Goal: Task Accomplishment & Management: Manage account settings

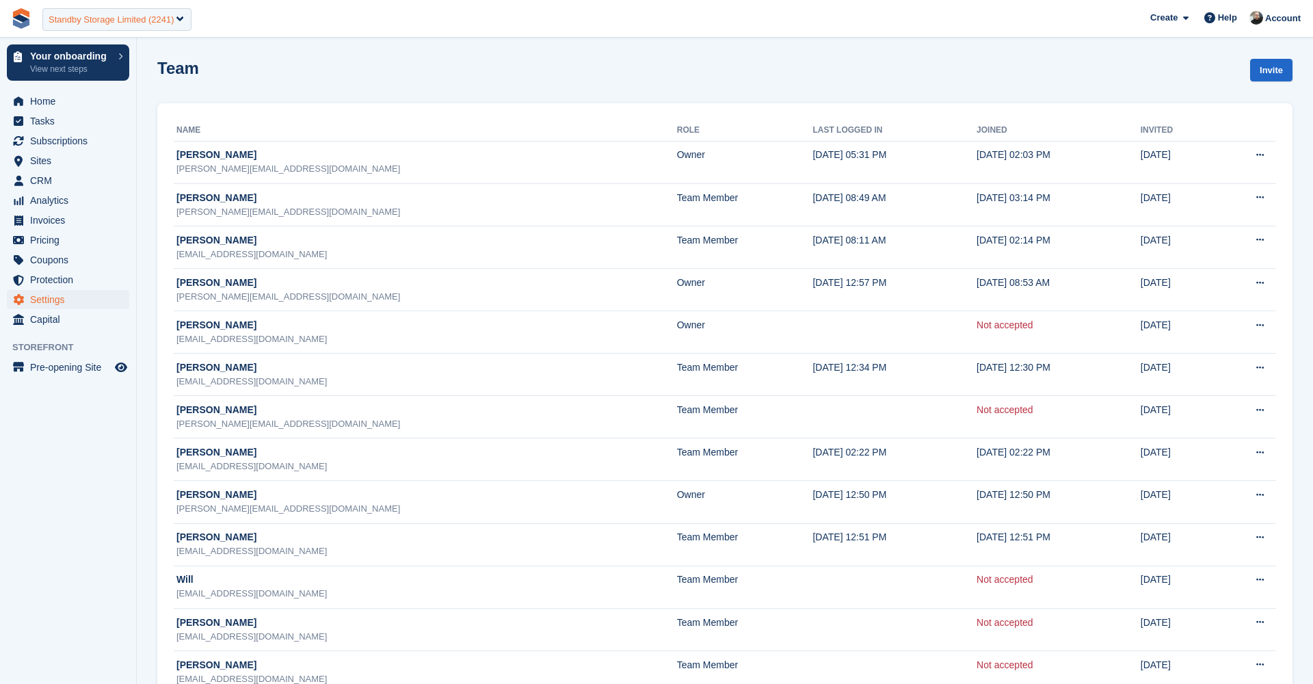
click at [111, 22] on div "Standby Storage Limited (2241)" at bounding box center [112, 20] width 126 height 14
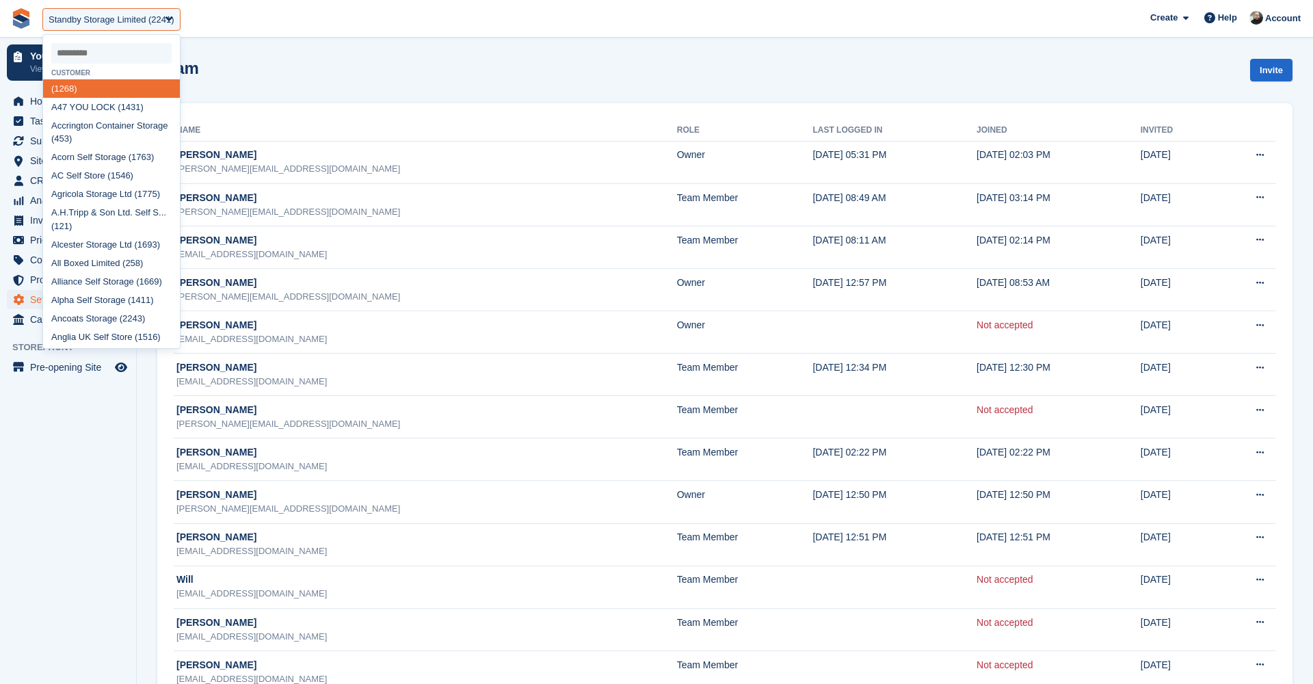
click at [104, 50] on input "select-one" at bounding box center [111, 53] width 120 height 21
type input "****"
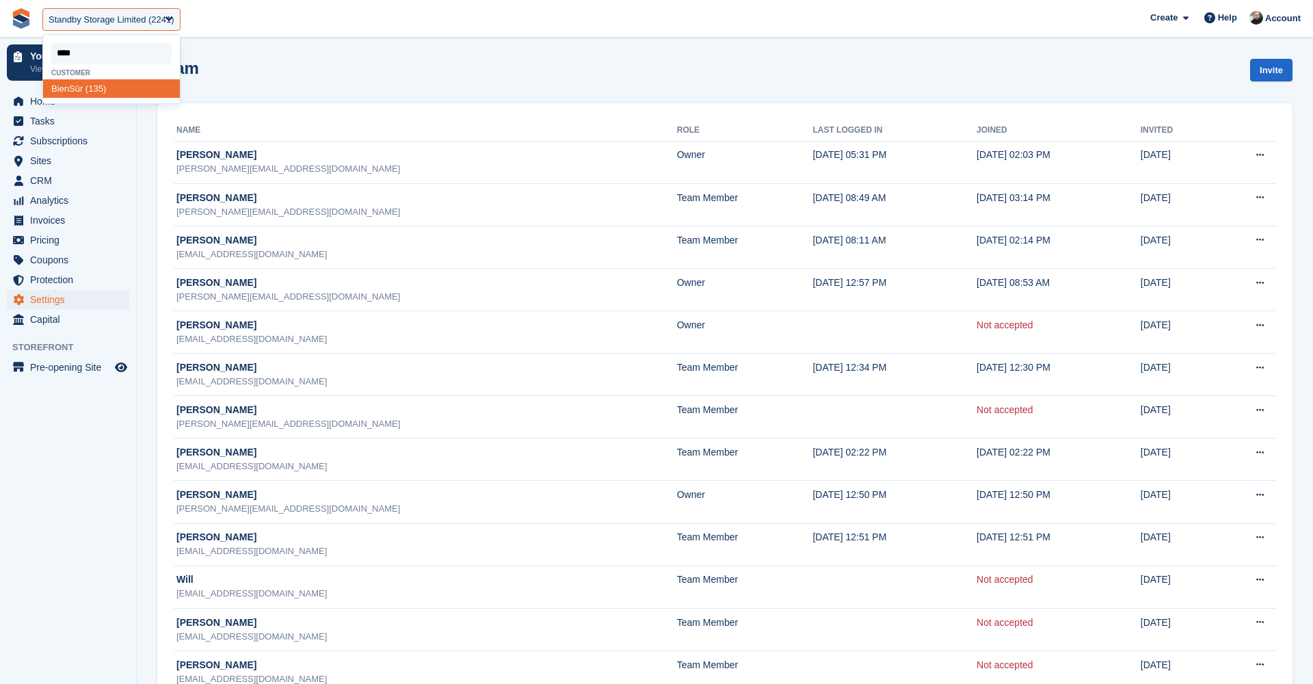
click at [89, 85] on div "Bien Sûr (135)" at bounding box center [111, 88] width 137 height 18
select select "***"
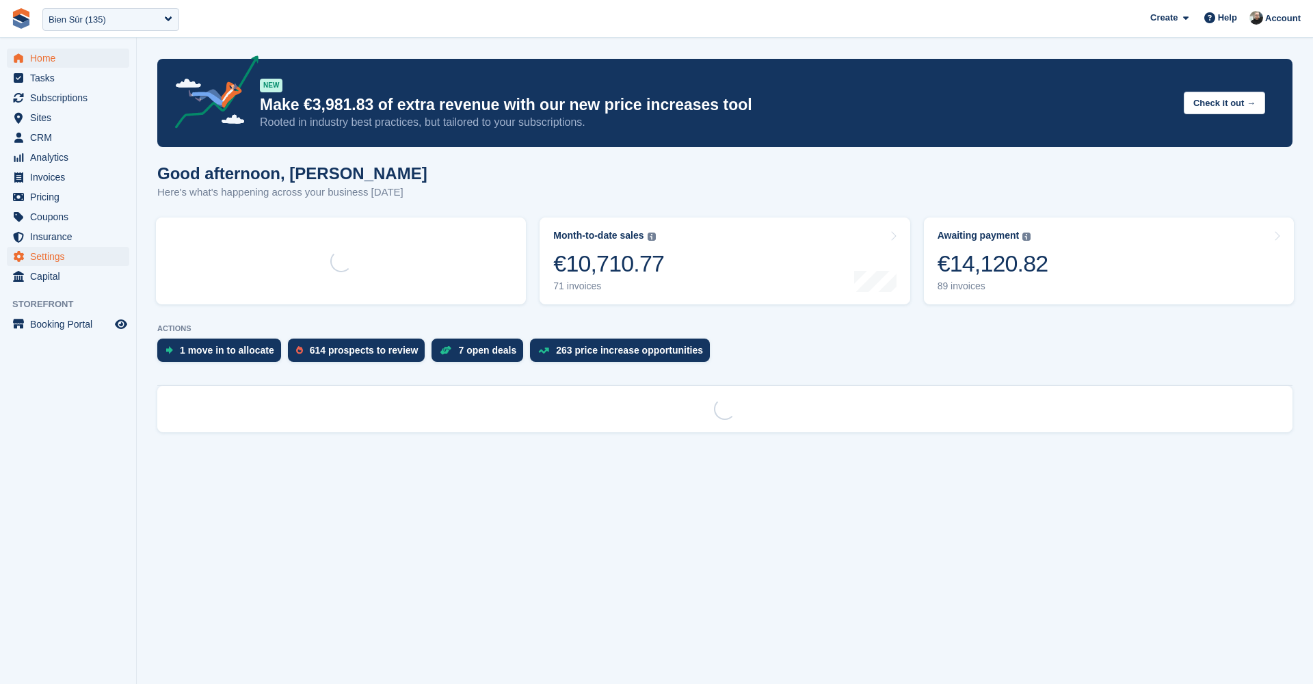
click at [49, 256] on span "Settings" at bounding box center [71, 256] width 82 height 19
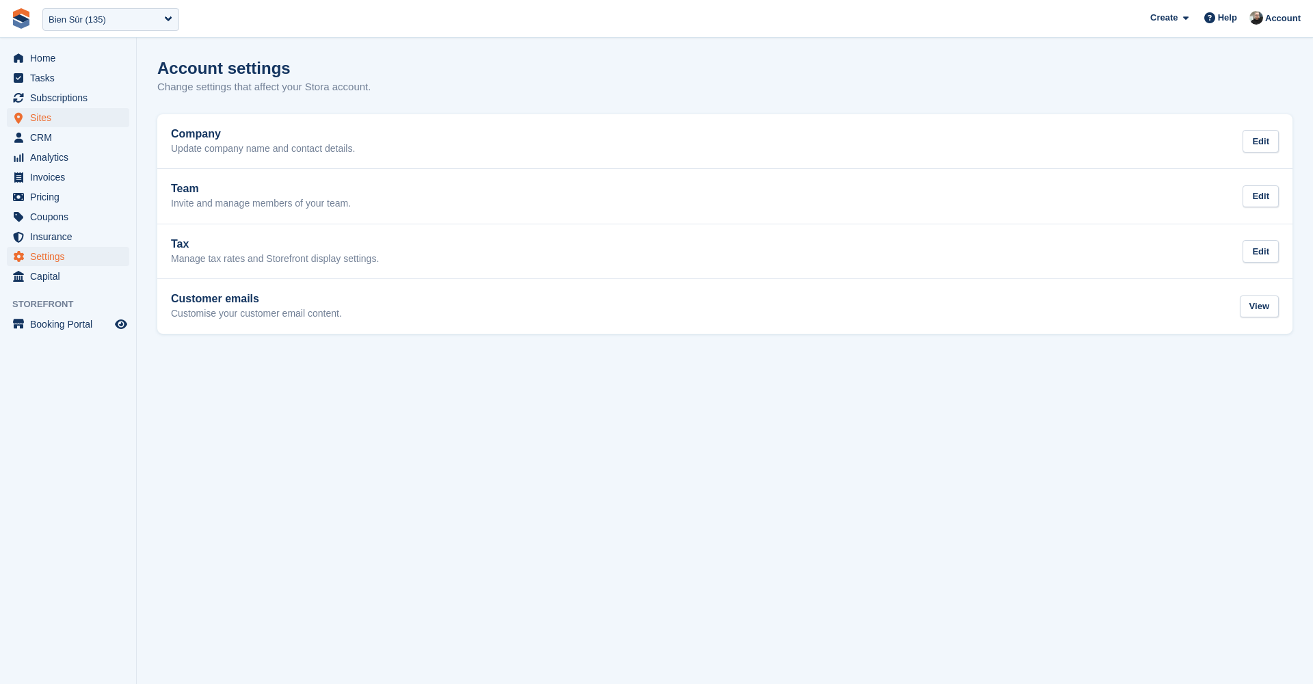
click at [57, 117] on span "Sites" at bounding box center [71, 117] width 82 height 19
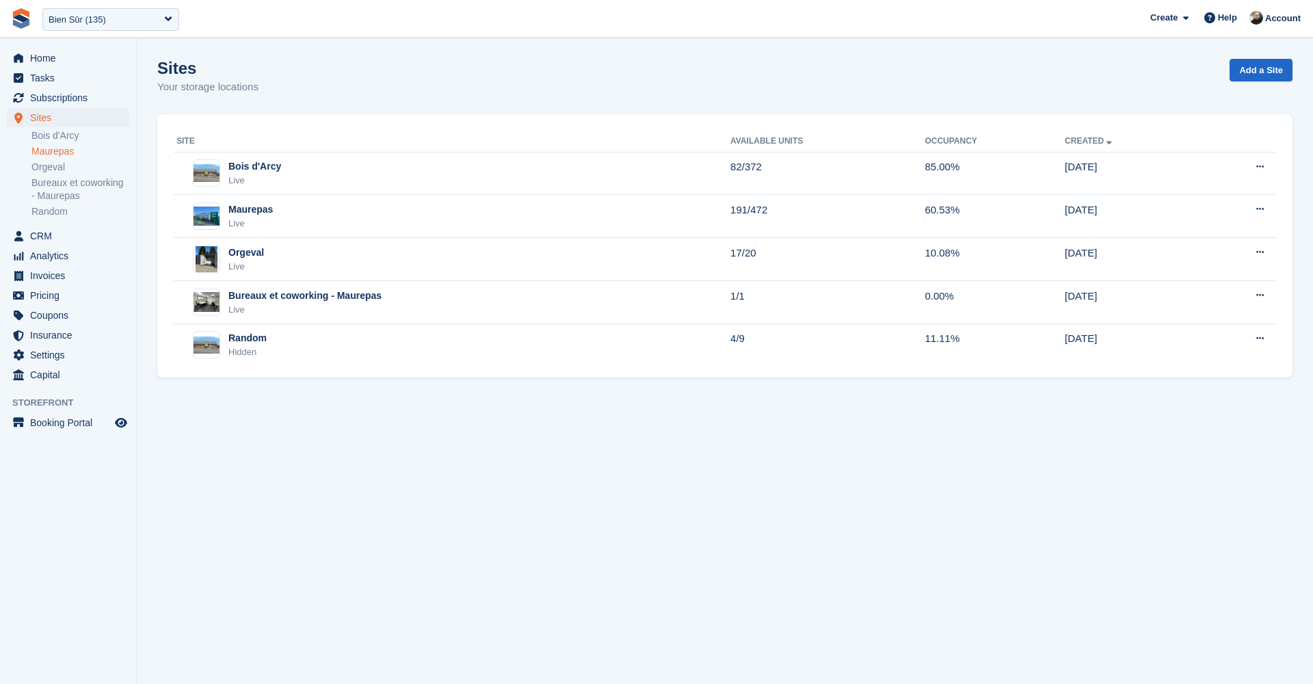
click at [72, 157] on link "Maurepas" at bounding box center [80, 151] width 98 height 13
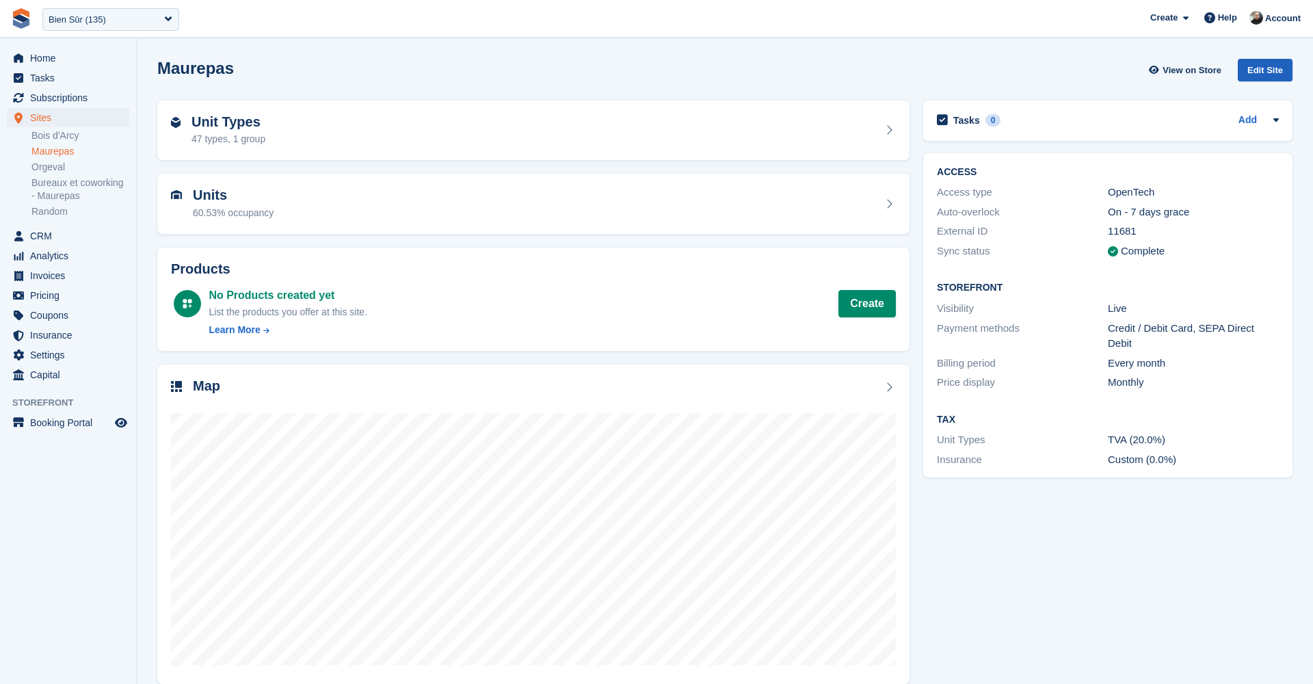
click at [1263, 72] on div "Edit Site" at bounding box center [1264, 70] width 55 height 23
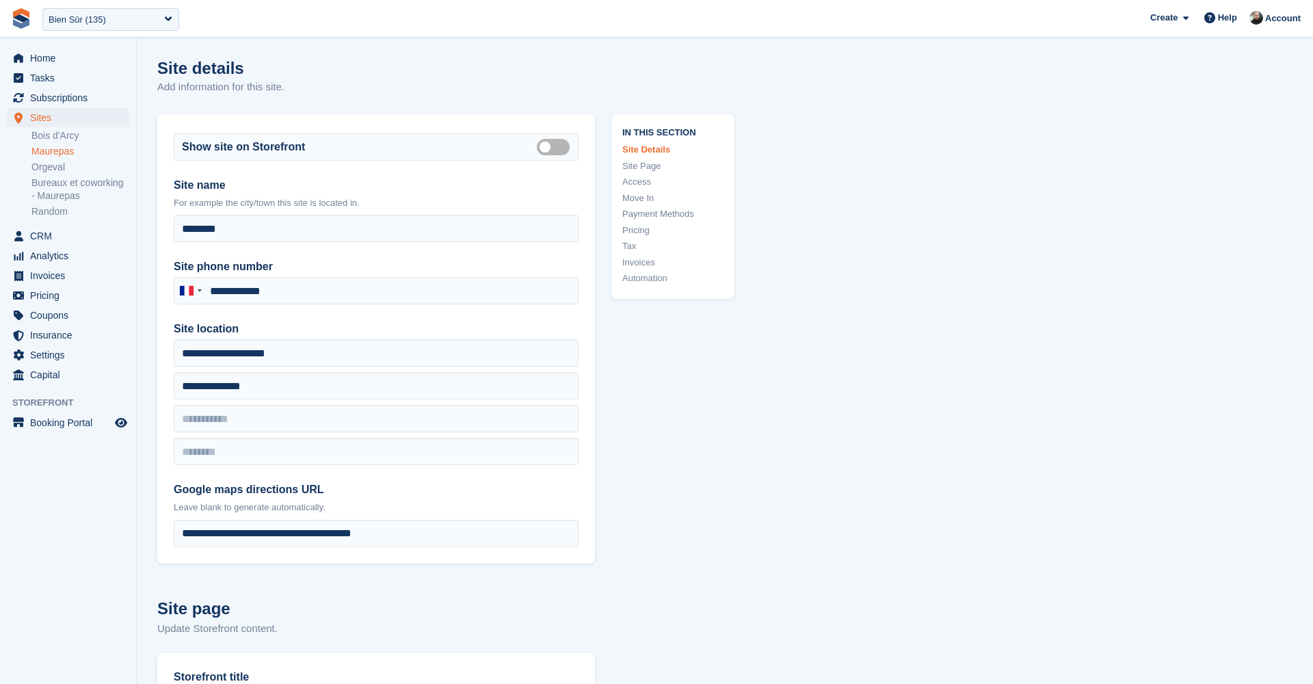
type input "**********"
click at [647, 178] on link "Access" at bounding box center [672, 182] width 101 height 14
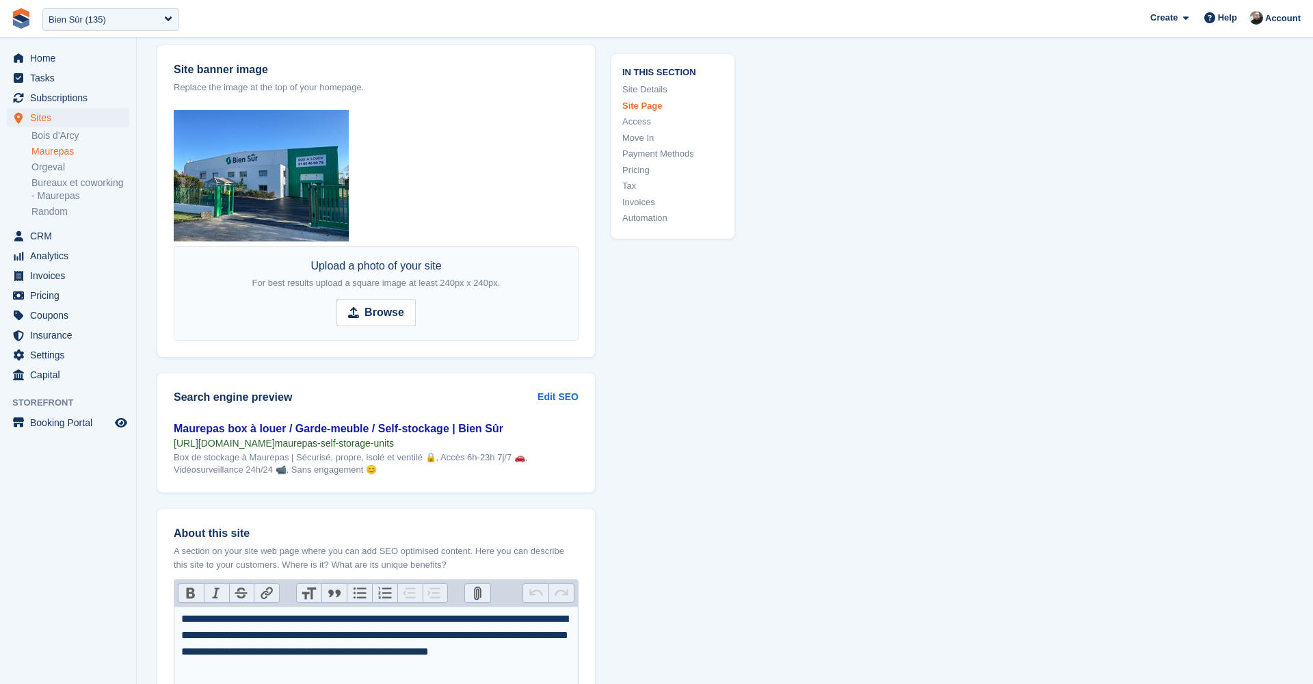
scroll to position [3114, 0]
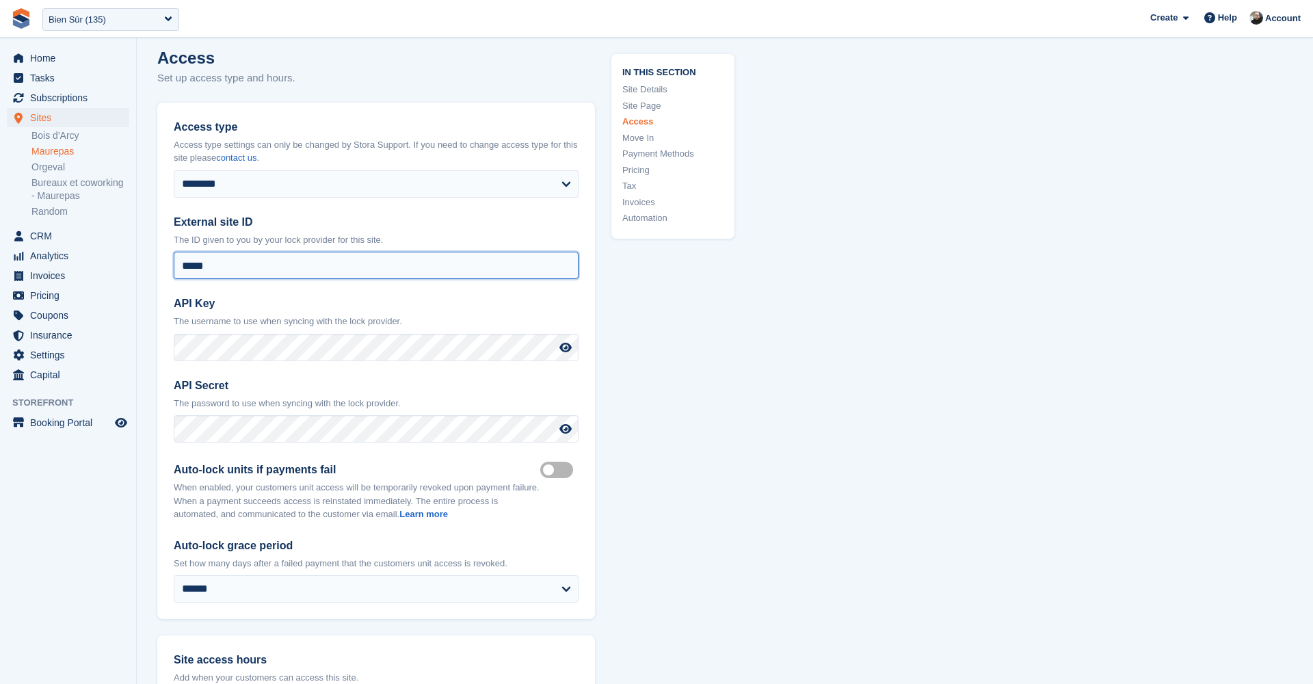
click at [378, 256] on input "*****" at bounding box center [376, 265] width 405 height 27
click at [43, 56] on span "Home" at bounding box center [71, 58] width 82 height 19
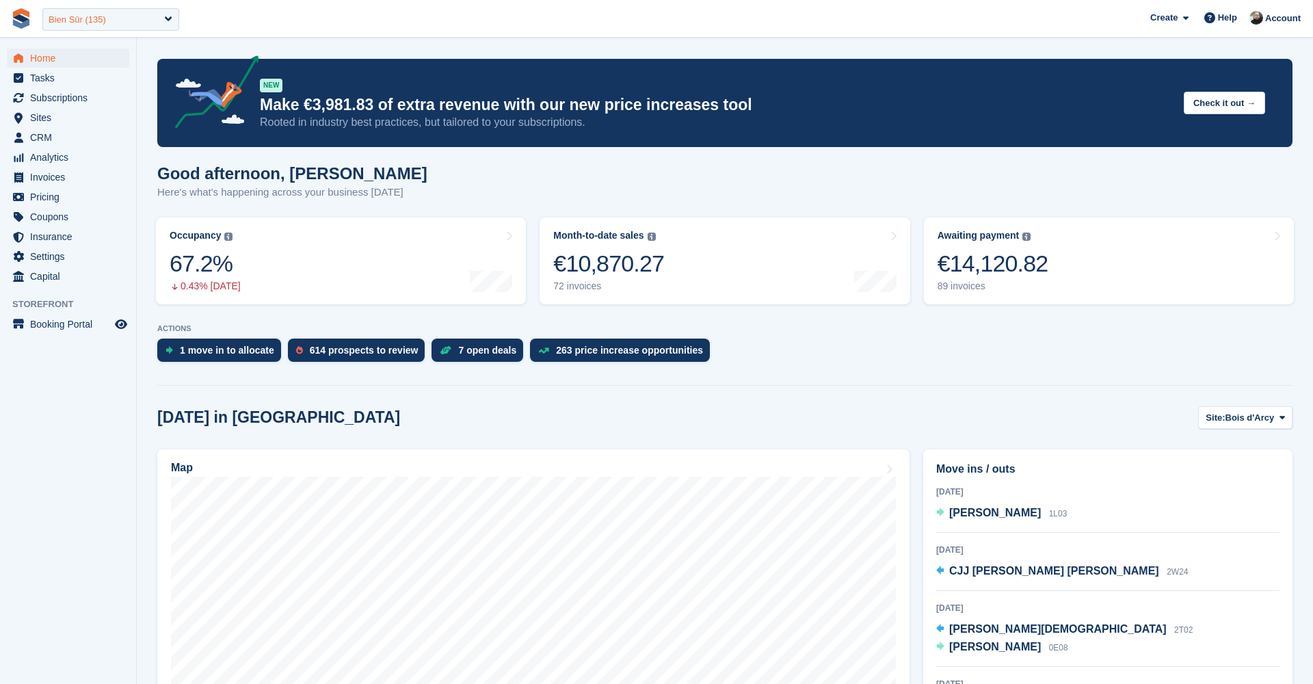
click at [127, 18] on div "Bien Sûr (135)" at bounding box center [110, 19] width 137 height 23
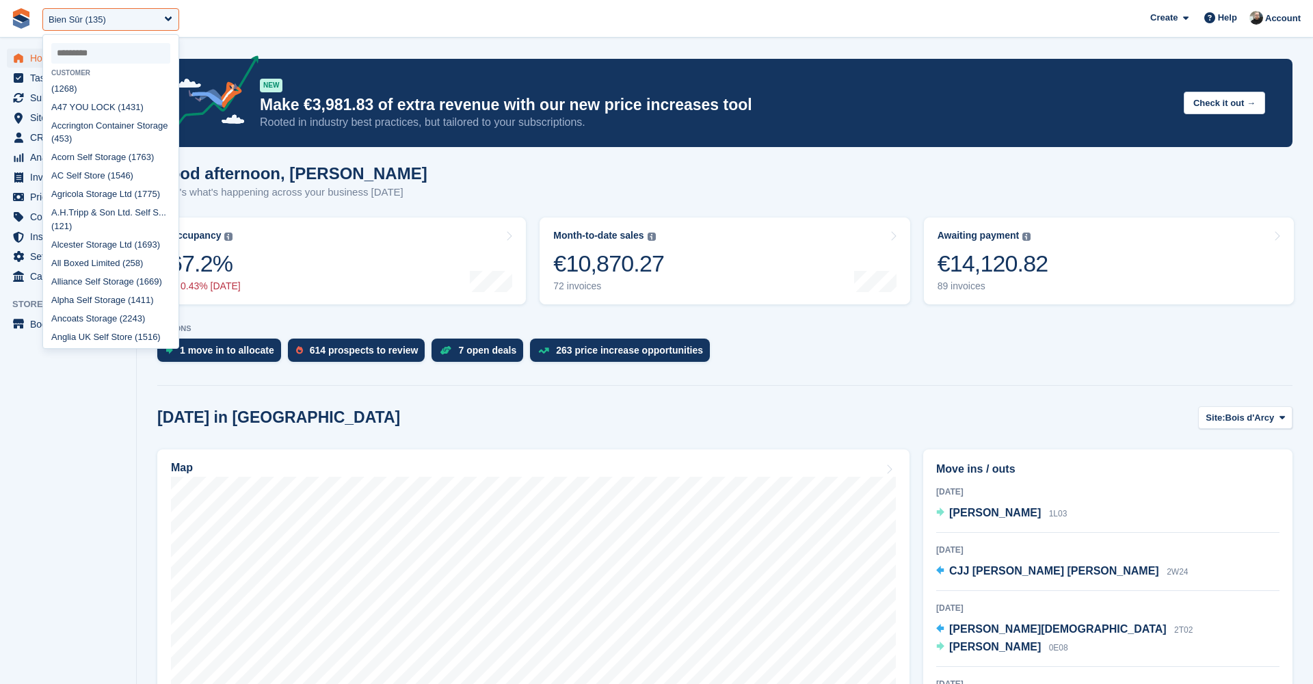
scroll to position [151, 0]
click at [91, 49] on input "select-one" at bounding box center [110, 53] width 119 height 21
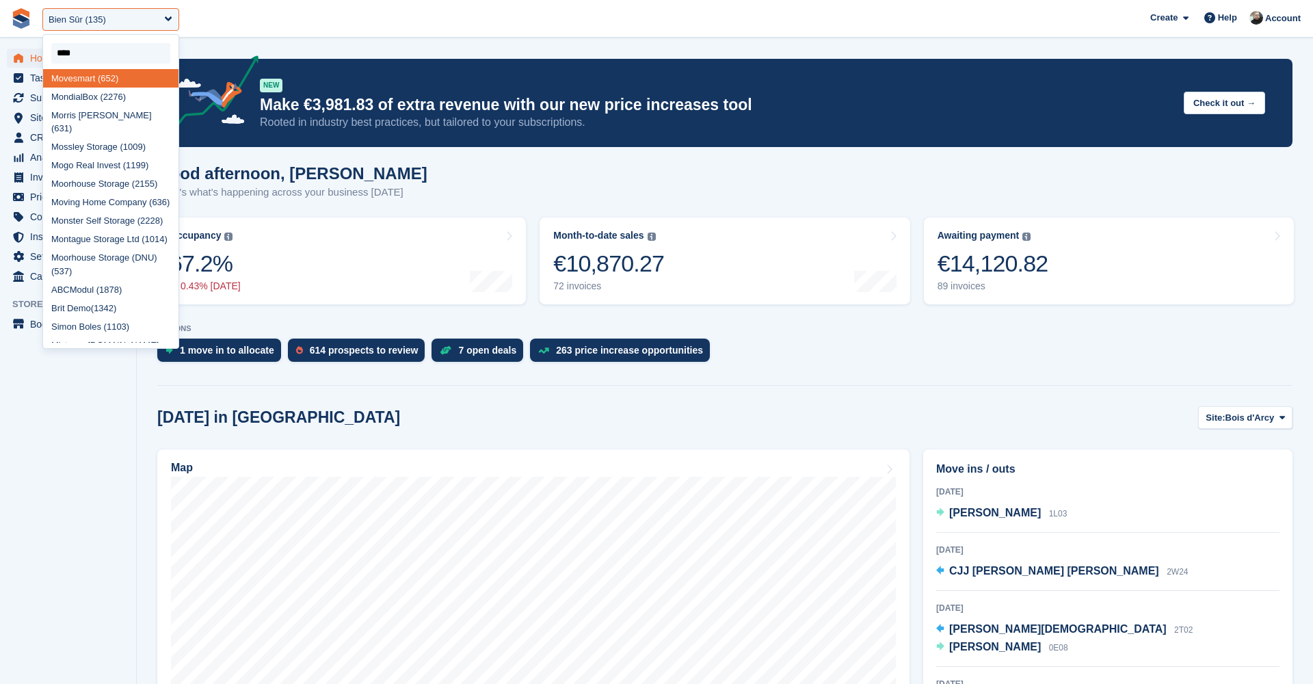
scroll to position [0, 0]
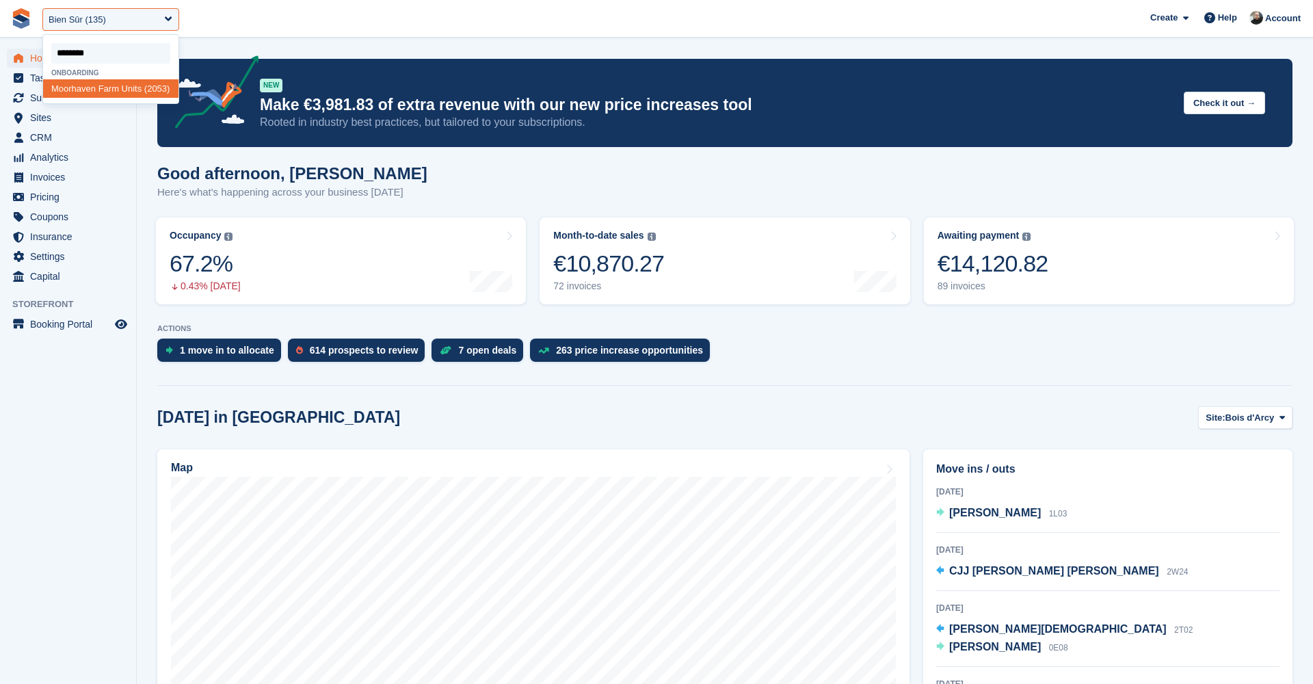
type input "*********"
click at [103, 83] on div "Moorhaven Farm Units (2053)" at bounding box center [110, 95] width 135 height 32
select select "****"
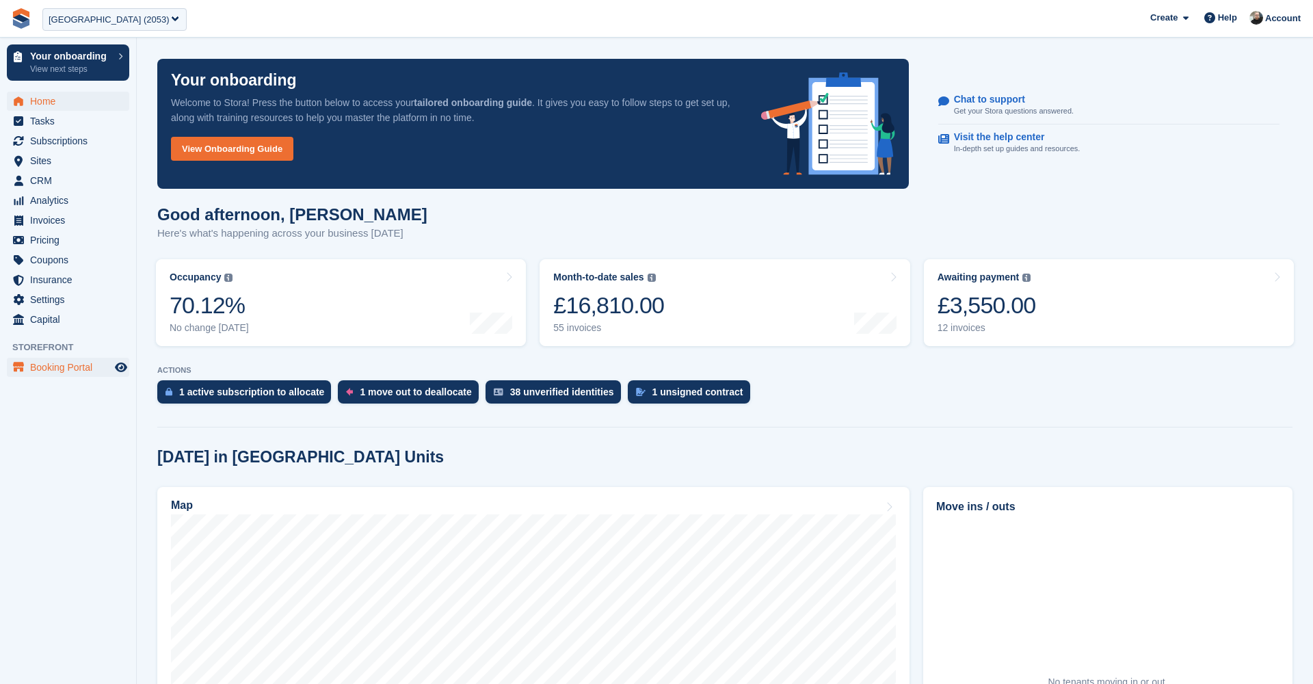
click at [88, 365] on span "Booking Portal" at bounding box center [71, 367] width 82 height 19
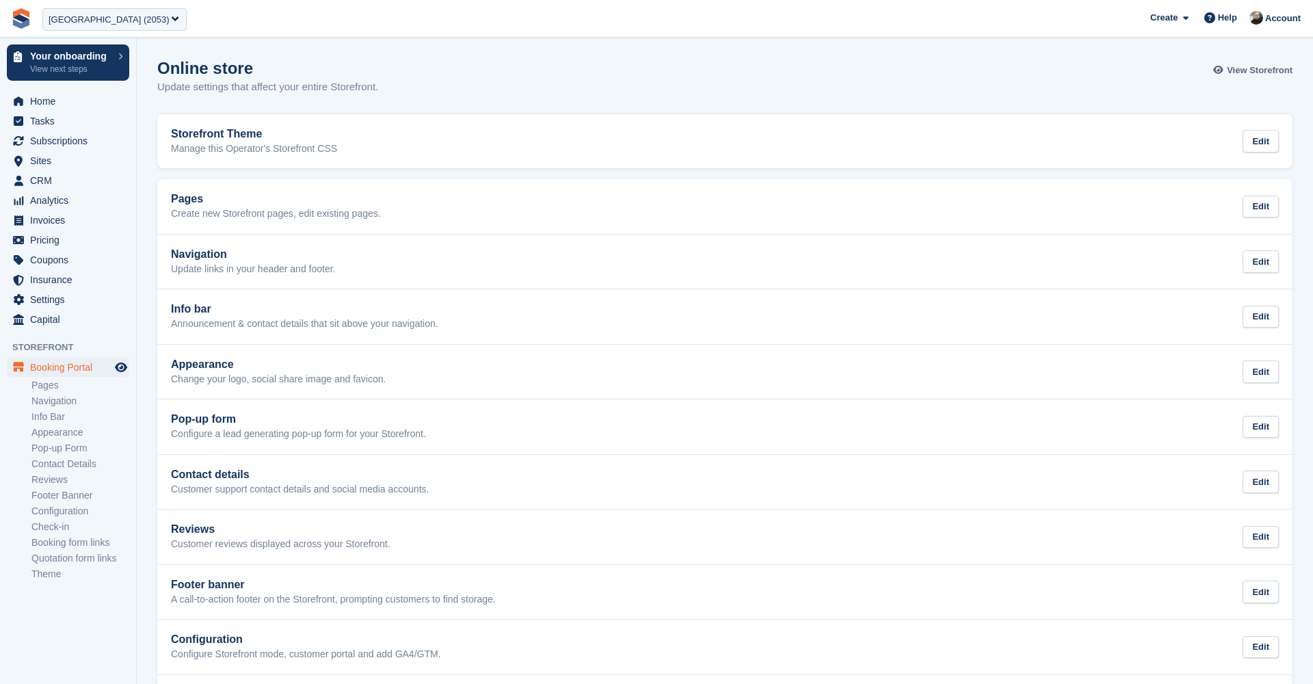
click at [1249, 70] on span "View Storefront" at bounding box center [1259, 71] width 66 height 14
click at [127, 22] on div "[GEOGRAPHIC_DATA] (2053)" at bounding box center [109, 20] width 121 height 14
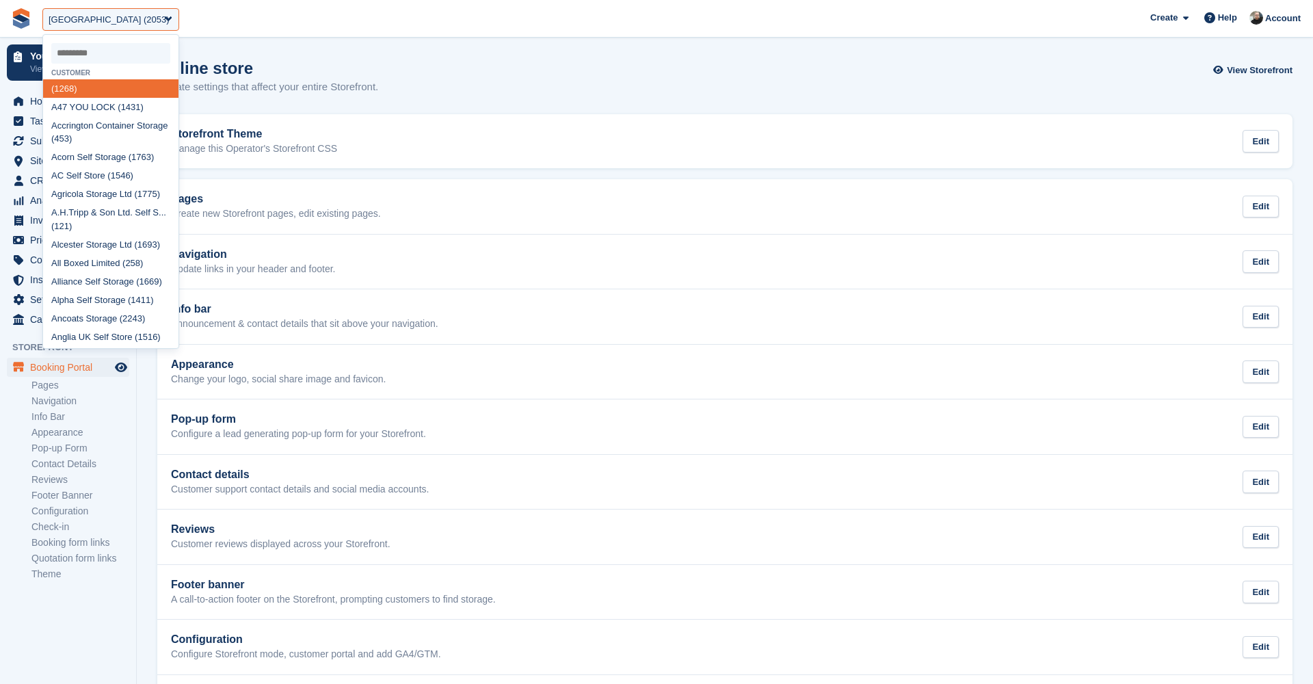
click at [119, 53] on input "select-one" at bounding box center [110, 53] width 119 height 21
type input "****"
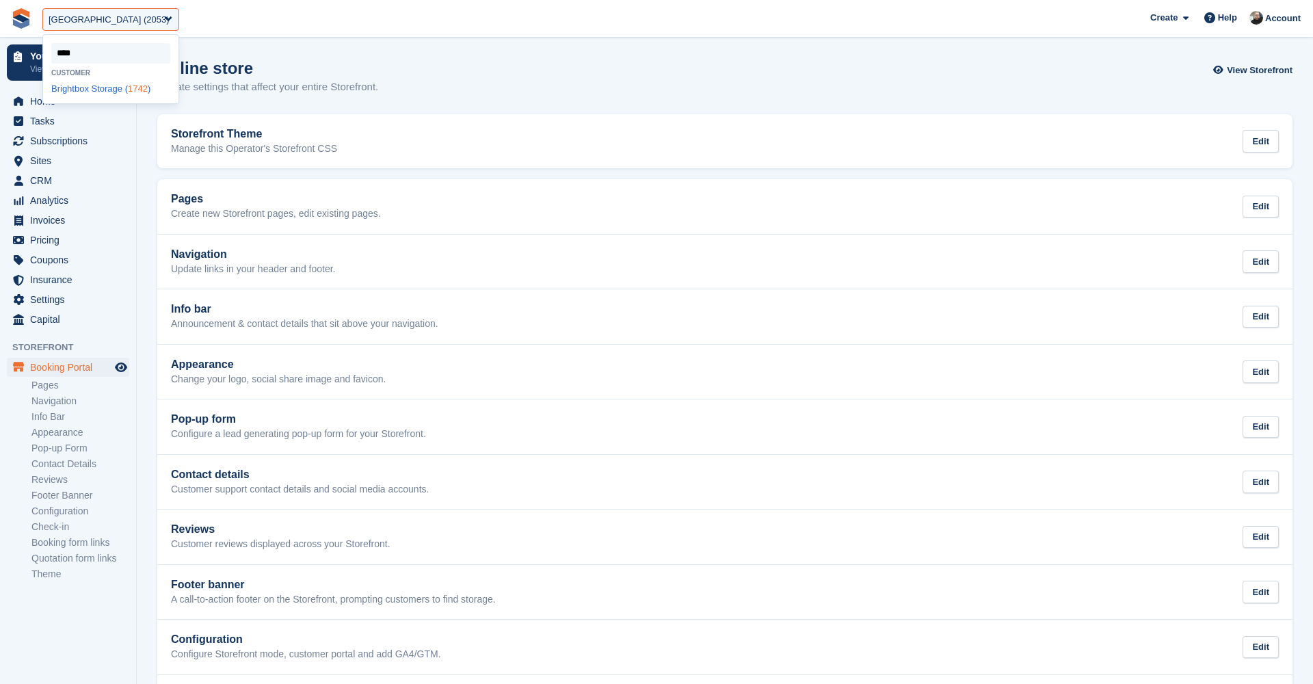
click at [126, 83] on div "Brightbox Storage ( 1742 )" at bounding box center [110, 88] width 135 height 18
select select "****"
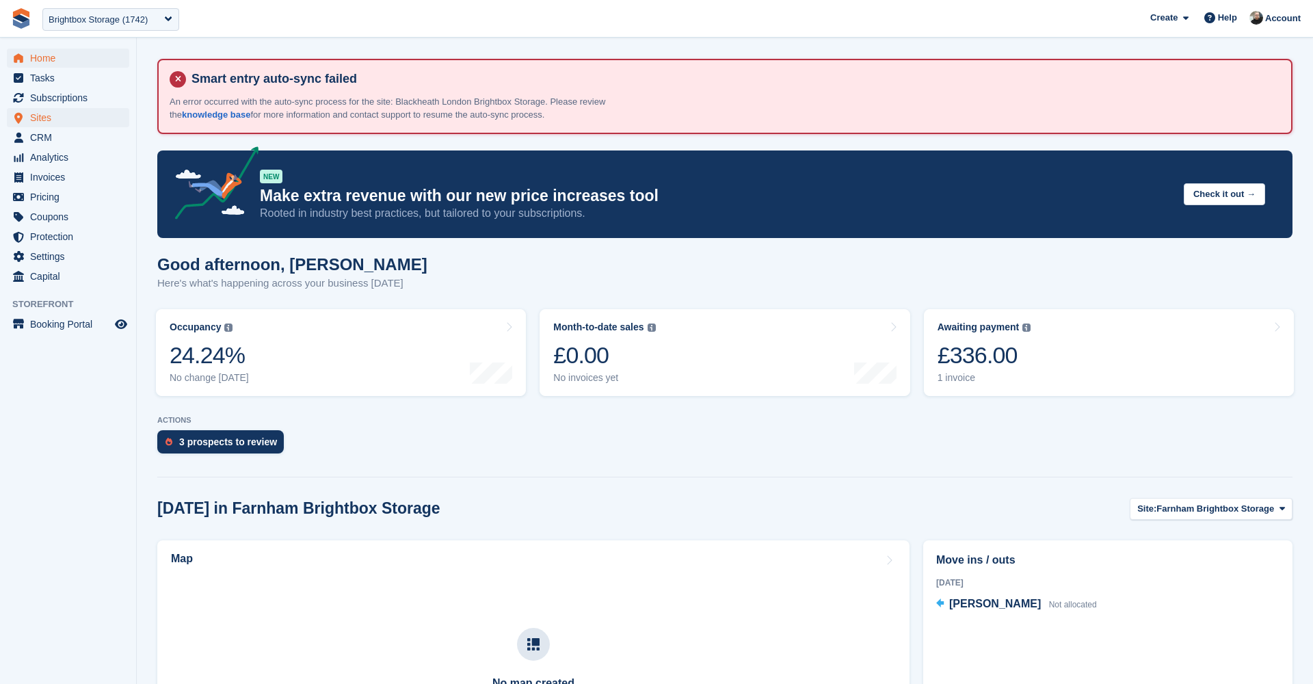
click at [69, 114] on span "Sites" at bounding box center [71, 117] width 82 height 19
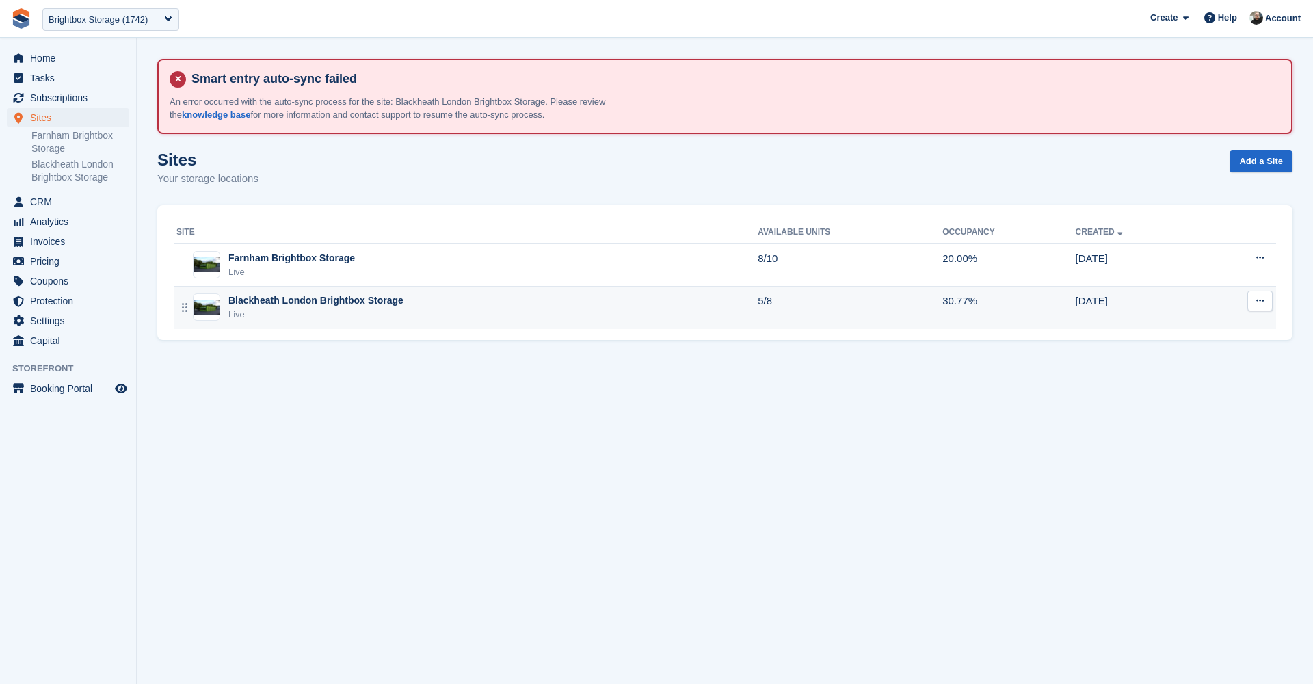
click at [445, 297] on div "Blackheath London Brightbox Storage Live" at bounding box center [466, 307] width 581 height 28
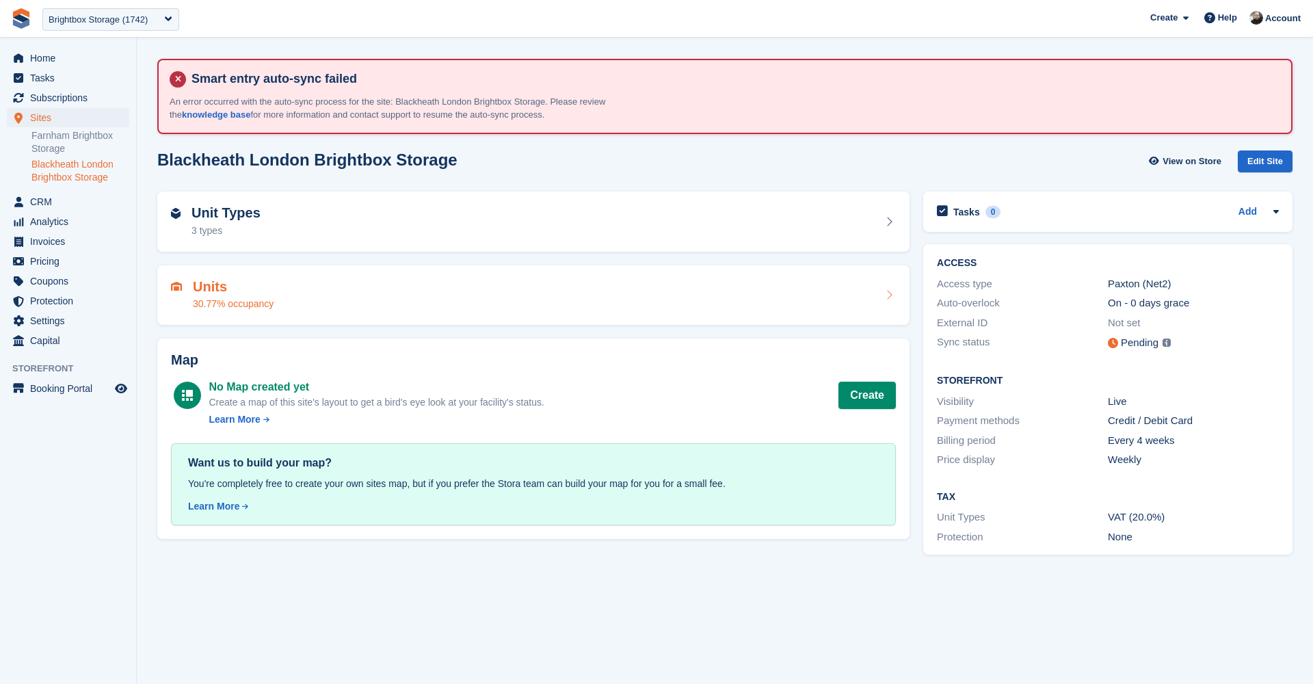
click at [527, 294] on div "Units 30.77% occupancy" at bounding box center [533, 295] width 725 height 33
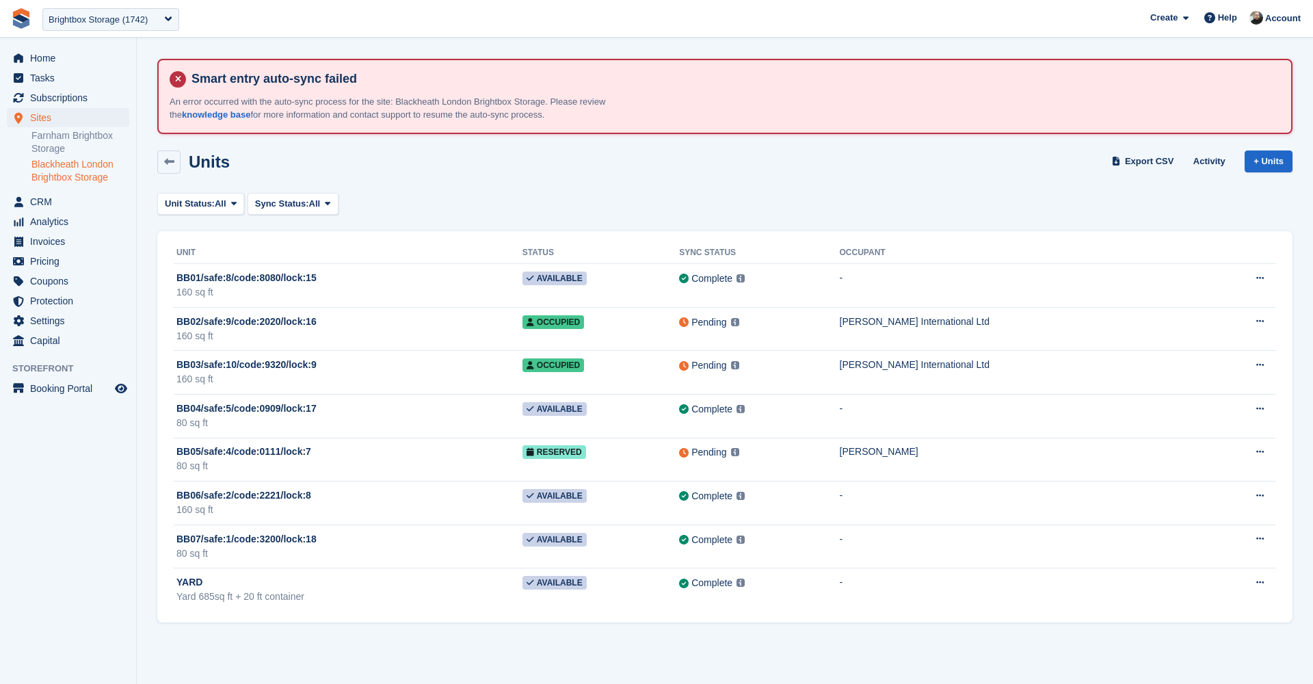
scroll to position [1, 0]
click at [81, 163] on link "Blackheath London Brightbox Storage" at bounding box center [80, 171] width 98 height 26
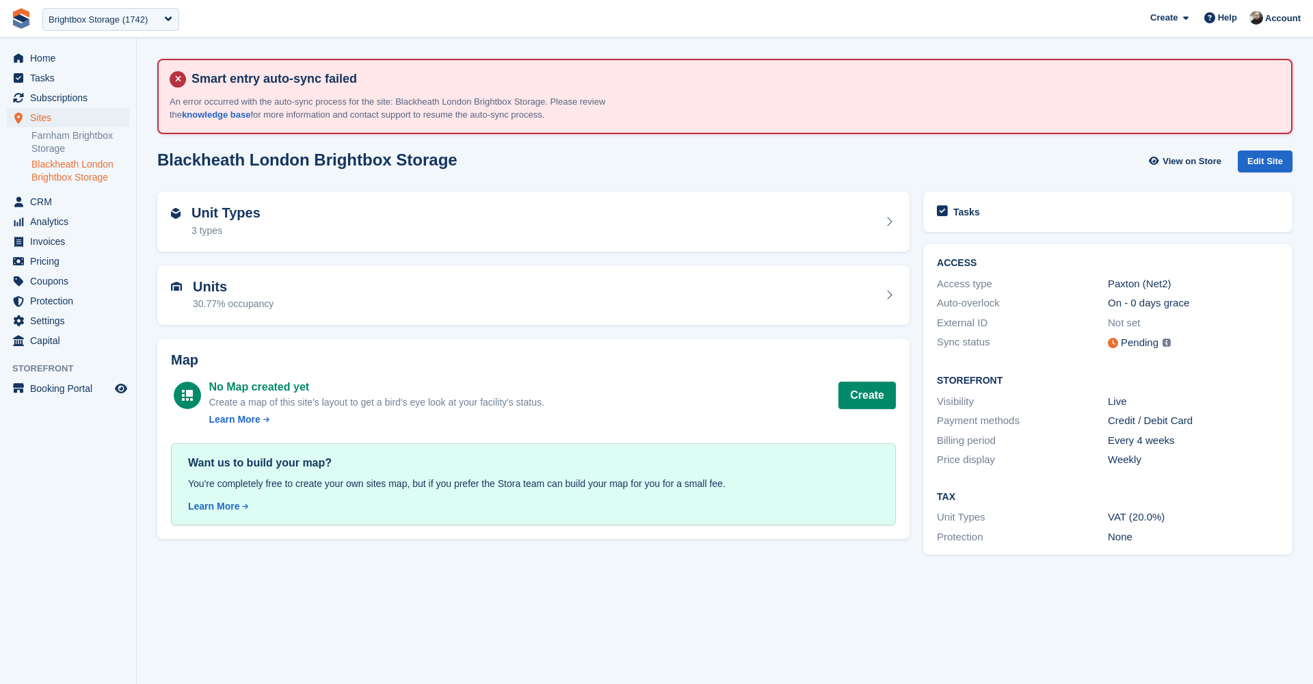
scroll to position [0, 1]
click at [1280, 160] on div "Edit Site" at bounding box center [1264, 161] width 55 height 23
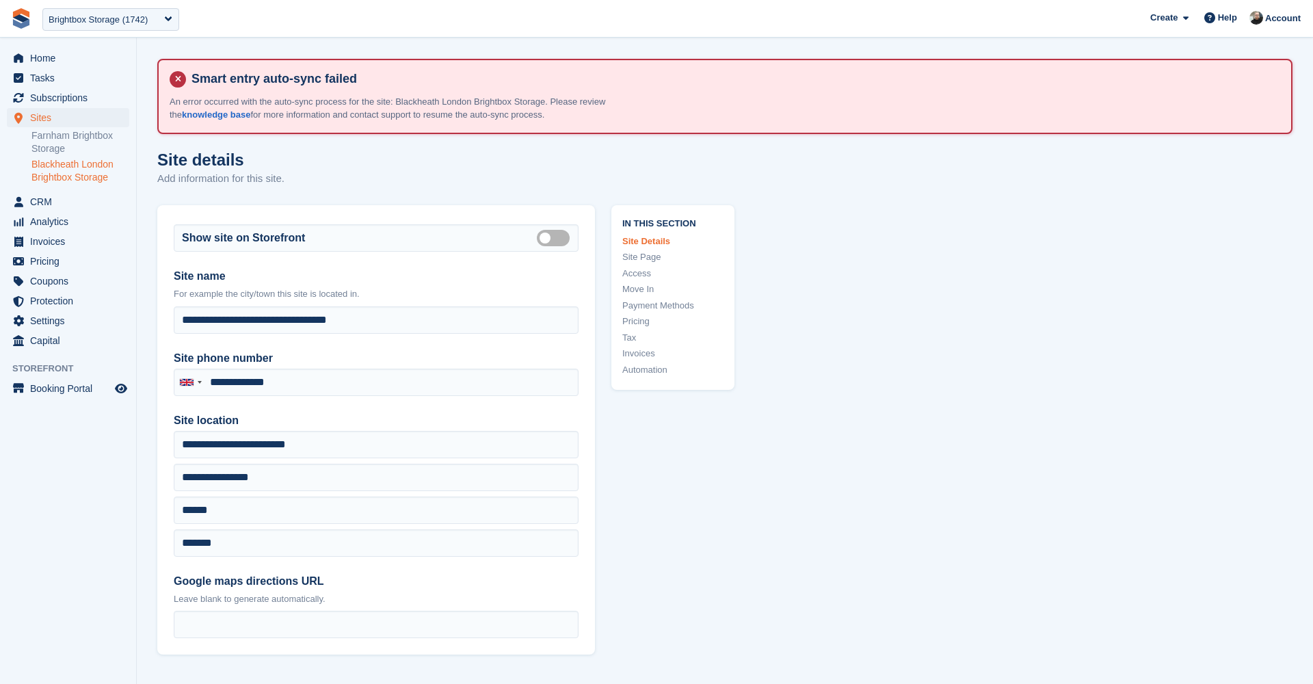
type input "**********"
click at [646, 267] on link "Access" at bounding box center [672, 274] width 101 height 14
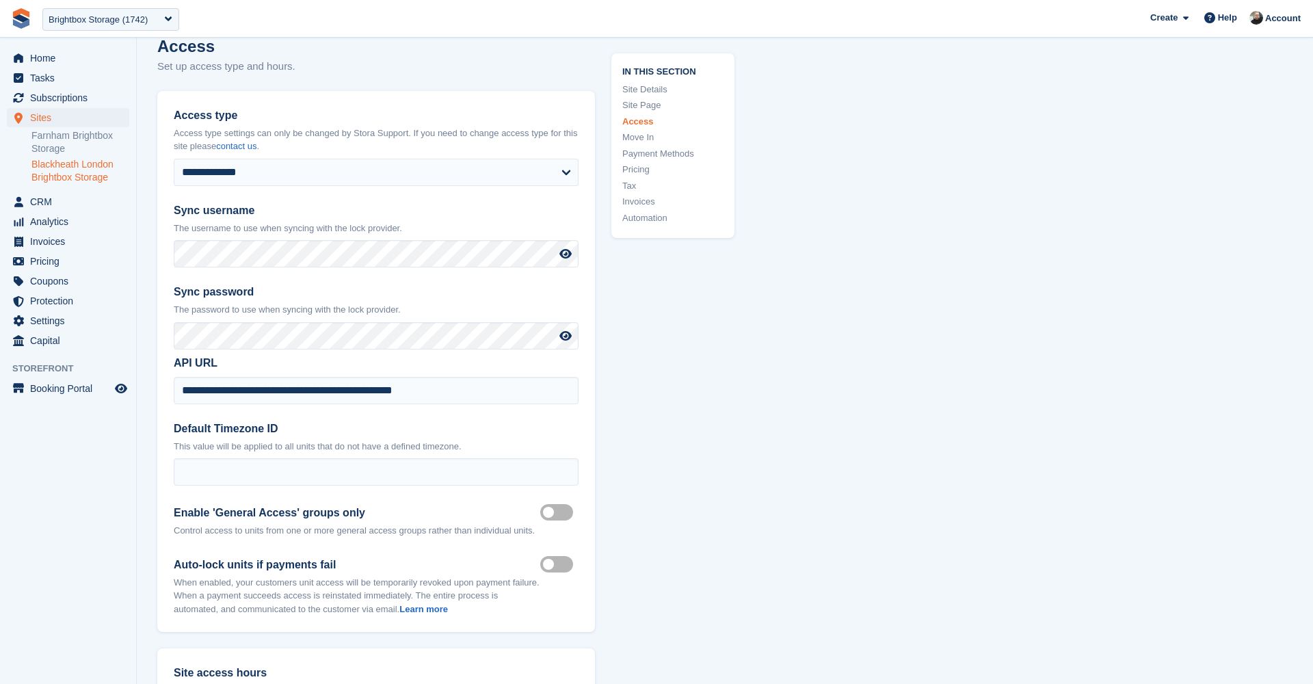
scroll to position [2839, 0]
click at [375, 62] on p "Set up access type and hours." at bounding box center [376, 67] width 438 height 16
click at [485, 57] on h2 "Access" at bounding box center [376, 46] width 438 height 25
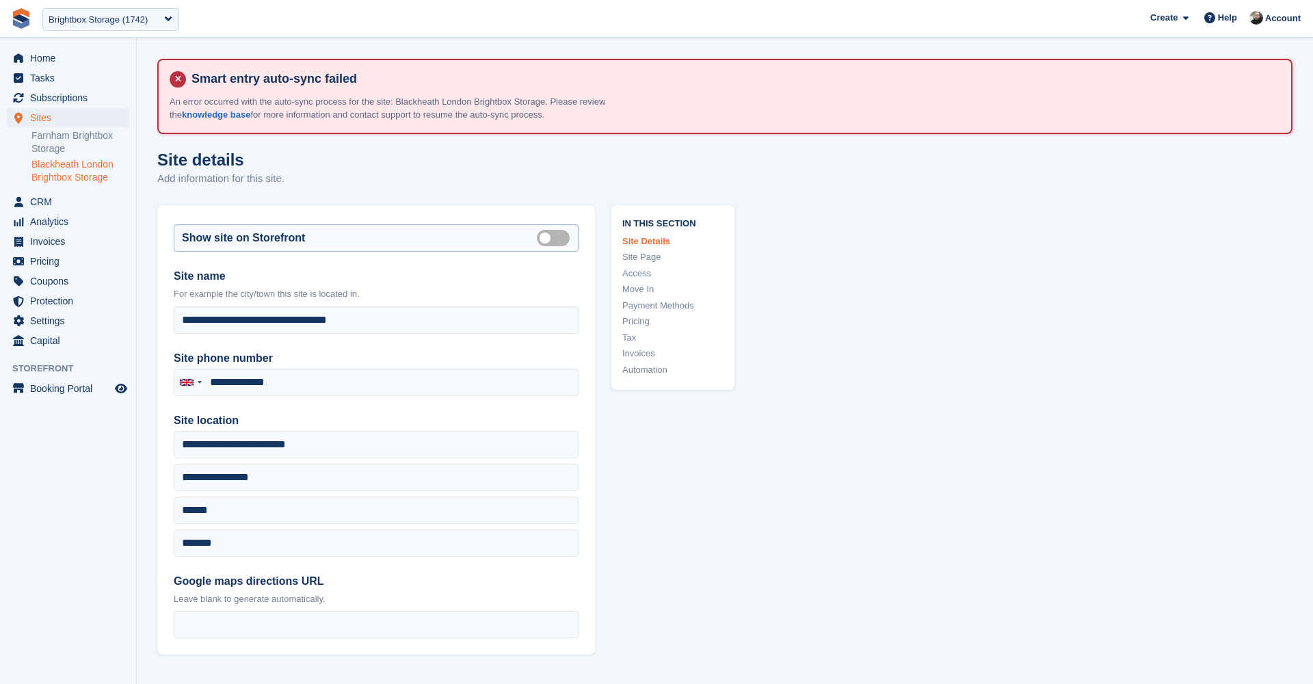
type input "**********"
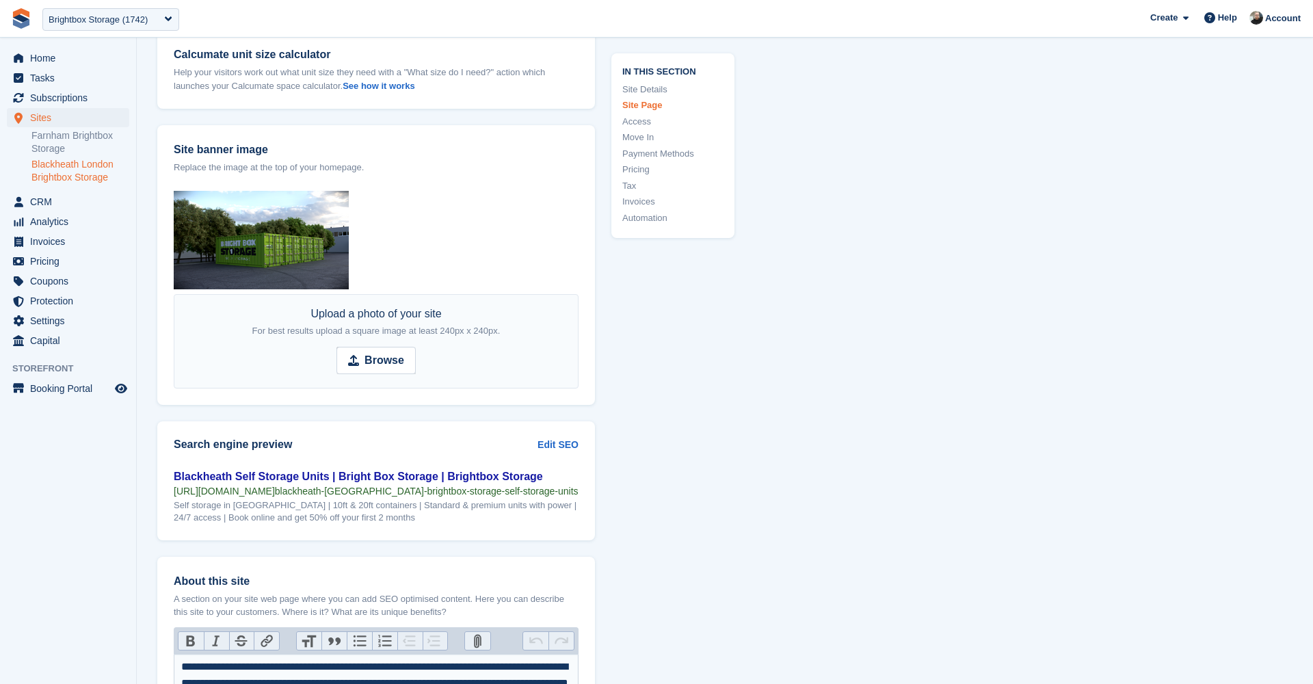
scroll to position [1554, 0]
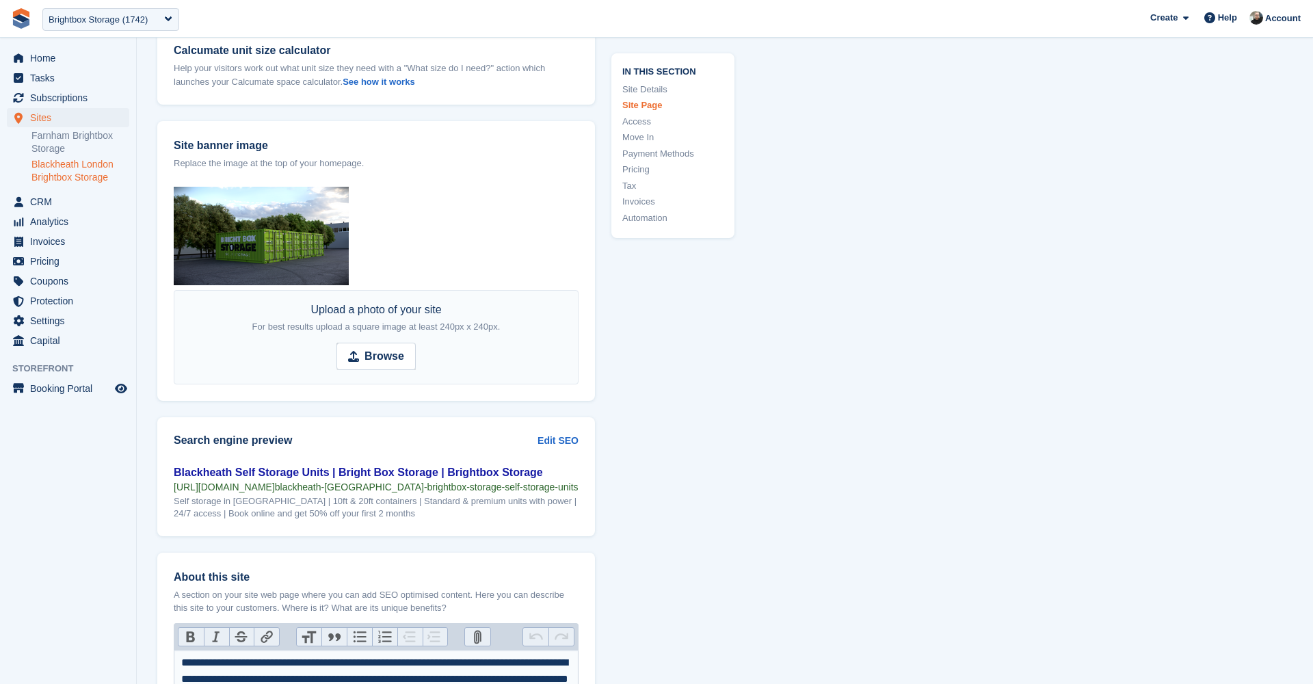
click at [77, 164] on link "Blackheath London Brightbox Storage" at bounding box center [80, 171] width 98 height 26
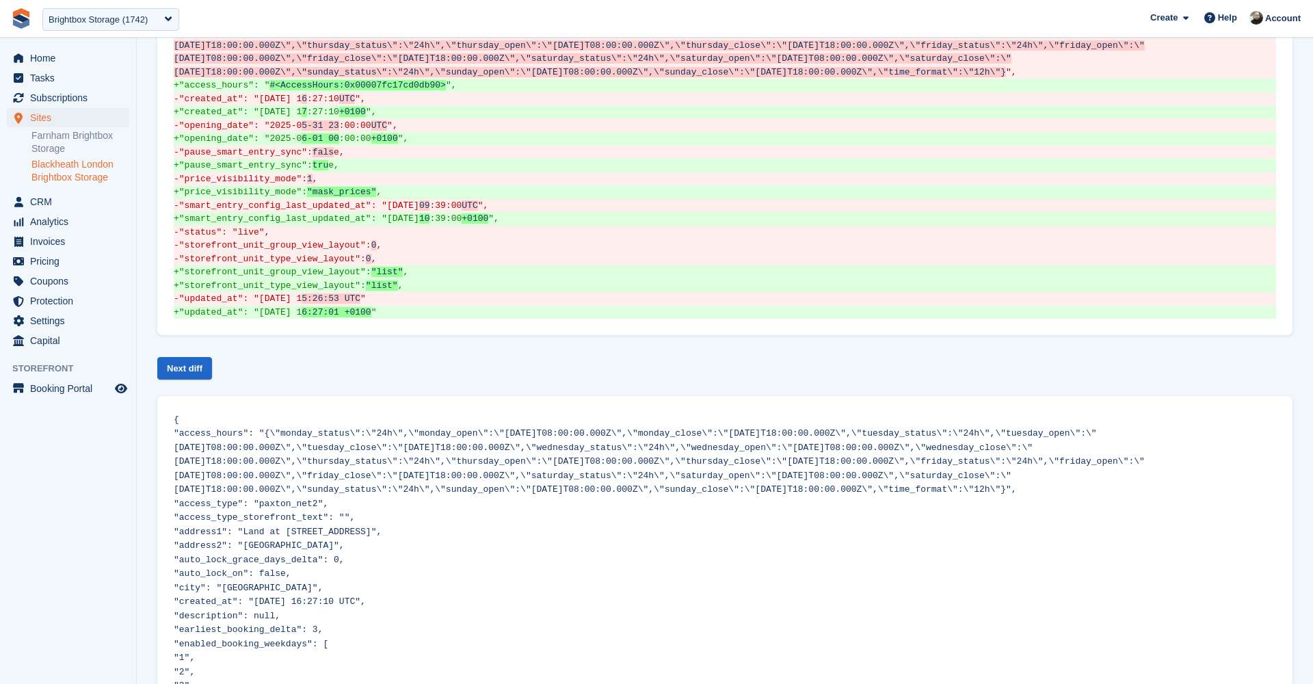
scroll to position [1065, 0]
click at [186, 358] on link "Next diff" at bounding box center [184, 369] width 55 height 23
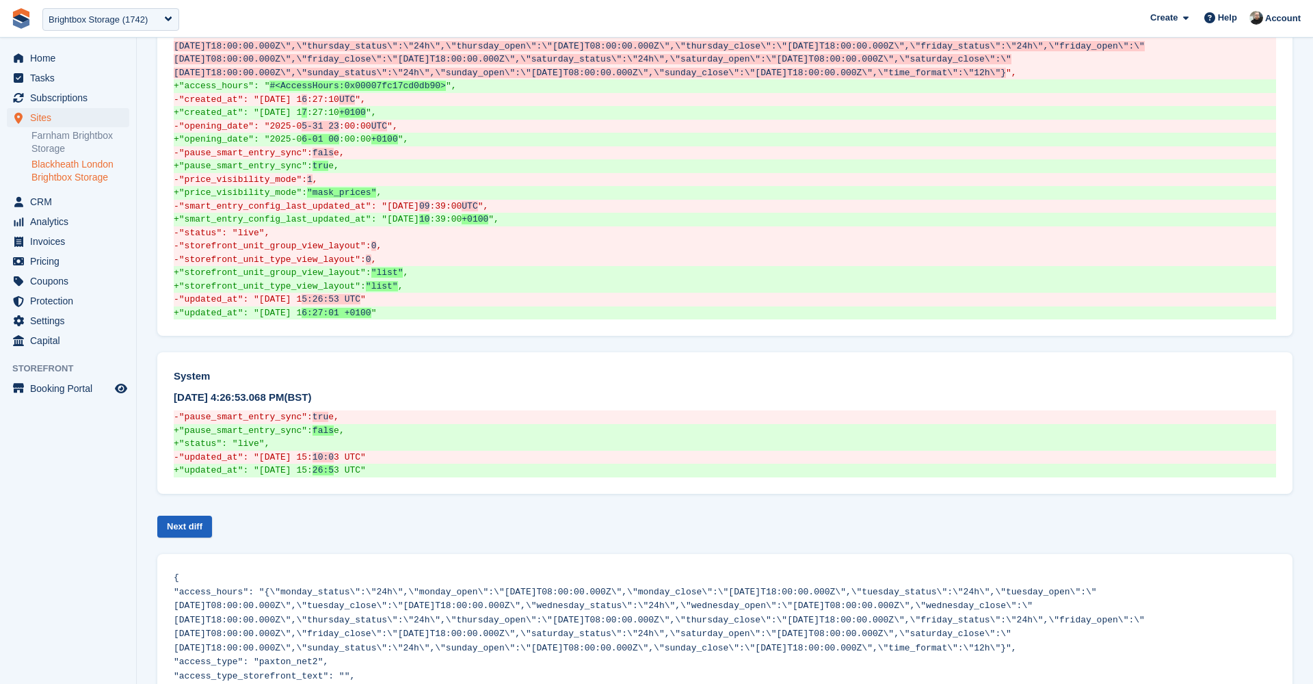
click at [193, 515] on link "Next diff" at bounding box center [184, 526] width 55 height 23
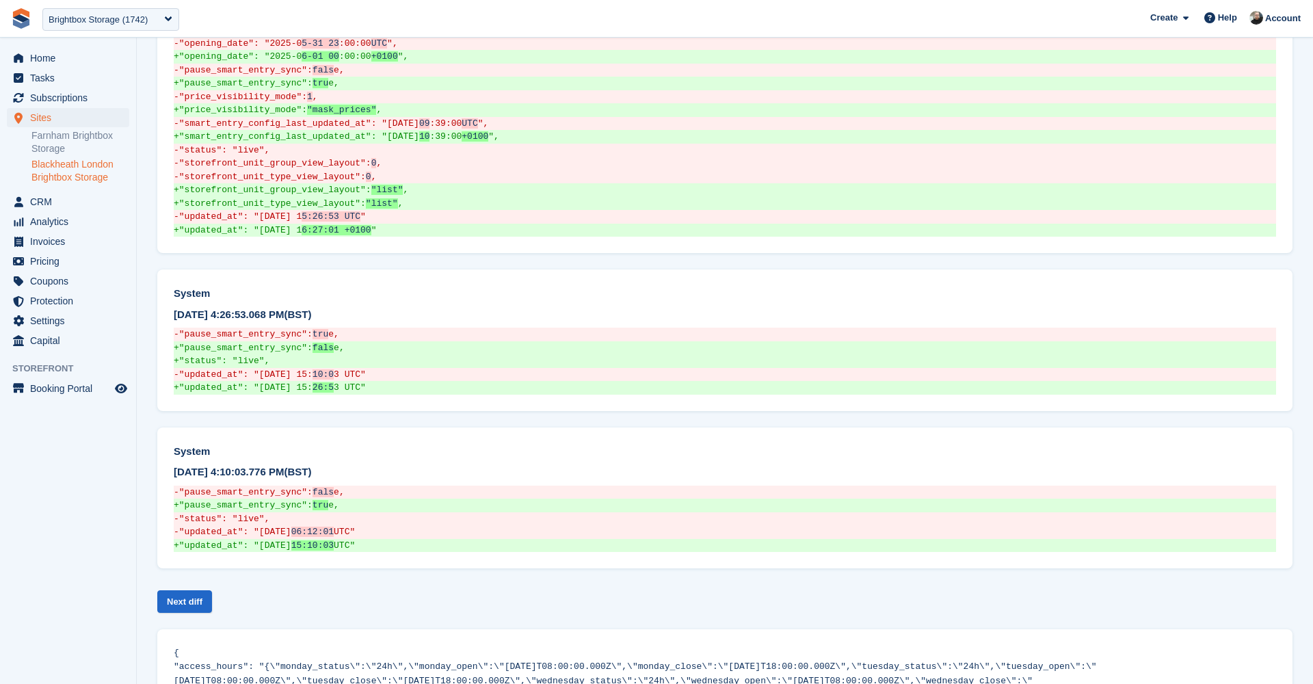
scroll to position [1149, 0]
click at [191, 589] on link "Next diff" at bounding box center [184, 600] width 55 height 23
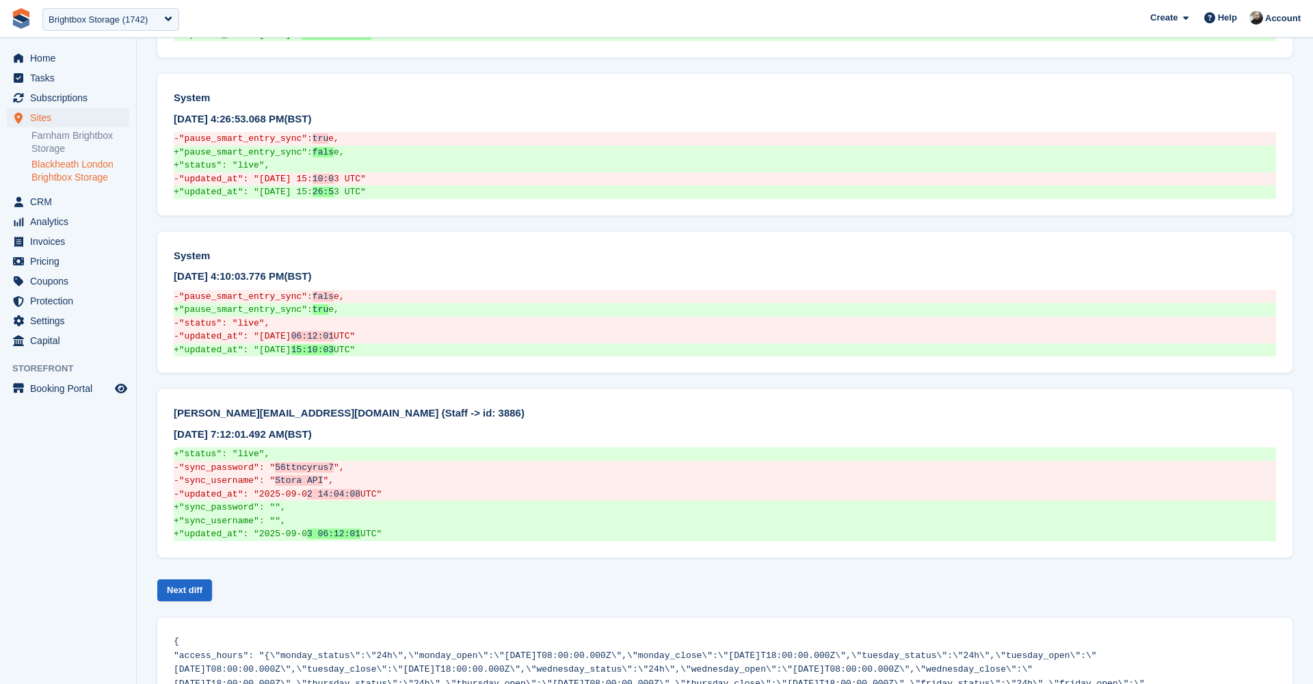
scroll to position [1343, 0]
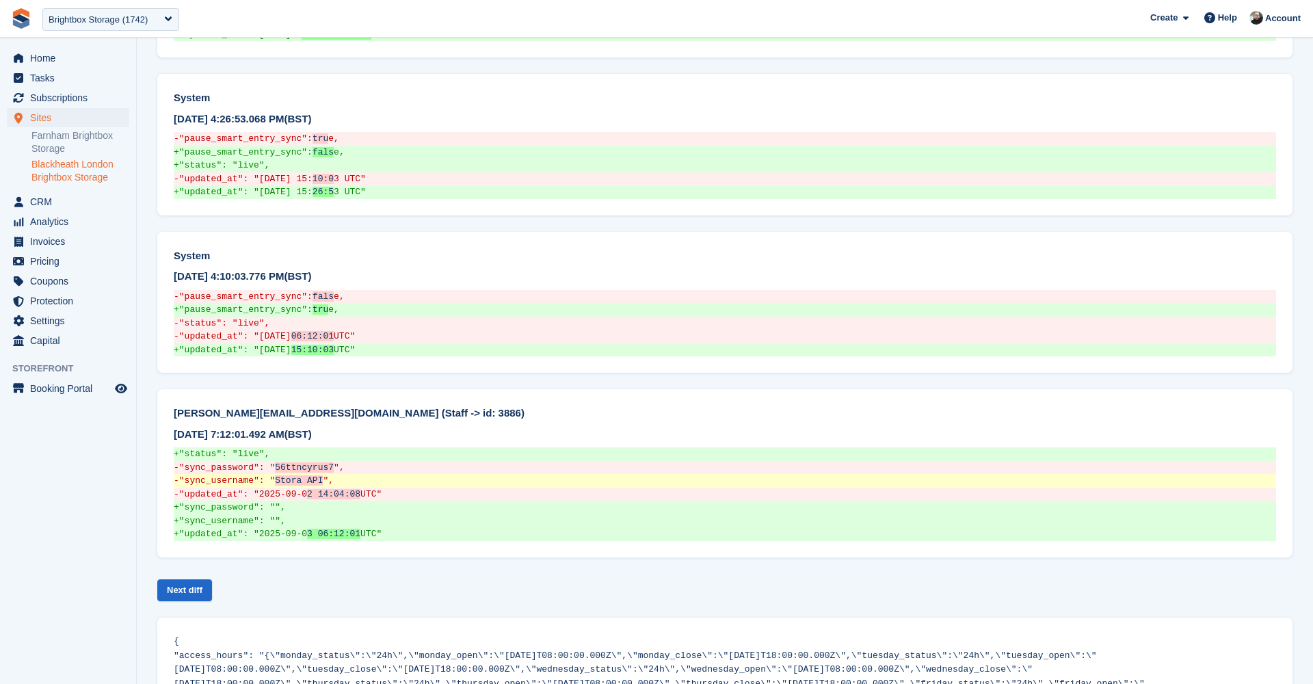
drag, startPoint x: 334, startPoint y: 407, endPoint x: 288, endPoint y: 407, distance: 45.8
click at [288, 474] on del "- "sync_username": " Stora API "," at bounding box center [725, 481] width 1102 height 14
copy del "Stora API"
drag, startPoint x: 200, startPoint y: 395, endPoint x: 298, endPoint y: 405, distance: 98.2
click at [316, 447] on ul "{ "access_hours": "{\"monday_status\":\"24h\",\"monday_open\":\"2000-01-01T08:0…" at bounding box center [725, 494] width 1102 height 94
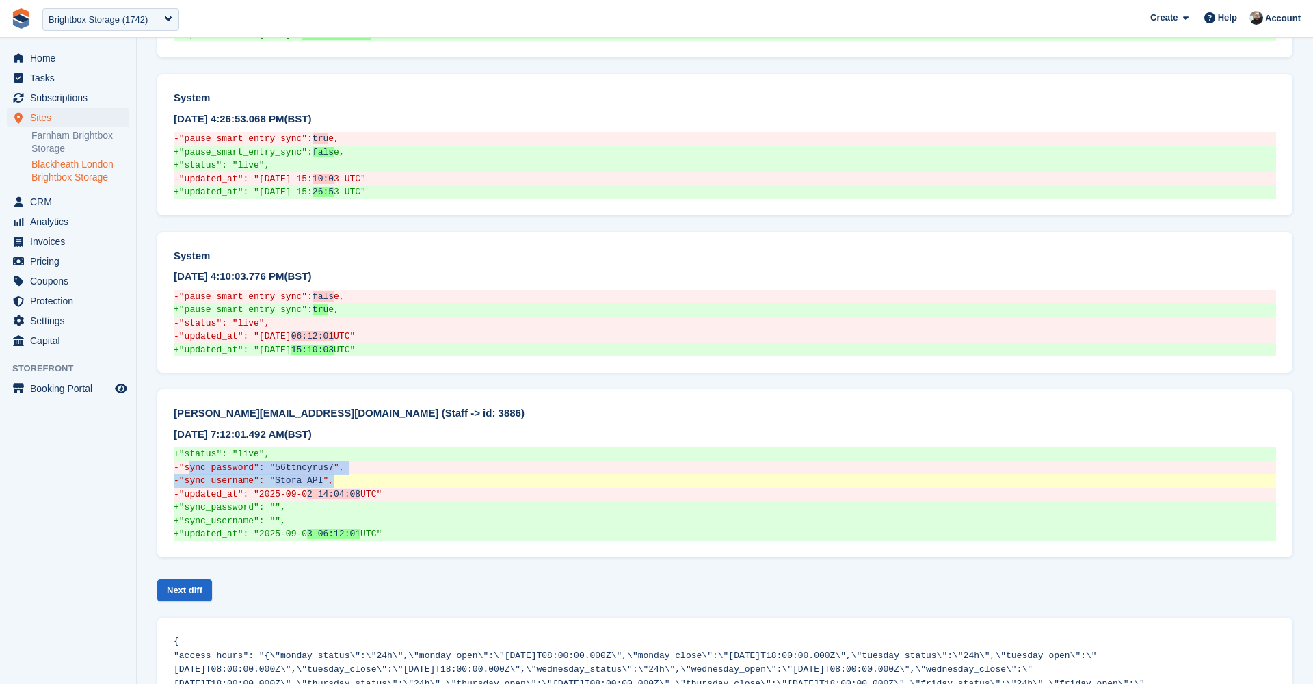
drag, startPoint x: 191, startPoint y: 393, endPoint x: 343, endPoint y: 406, distance: 153.0
click at [342, 447] on ul "{ "access_hours": "{\"monday_status\":\"24h\",\"monday_open\":\"2000-01-01T08:0…" at bounding box center [725, 494] width 1102 height 94
copy ul ""sync_password": " 56ttncyrus7 ", - "sync_username": " Stora API ","
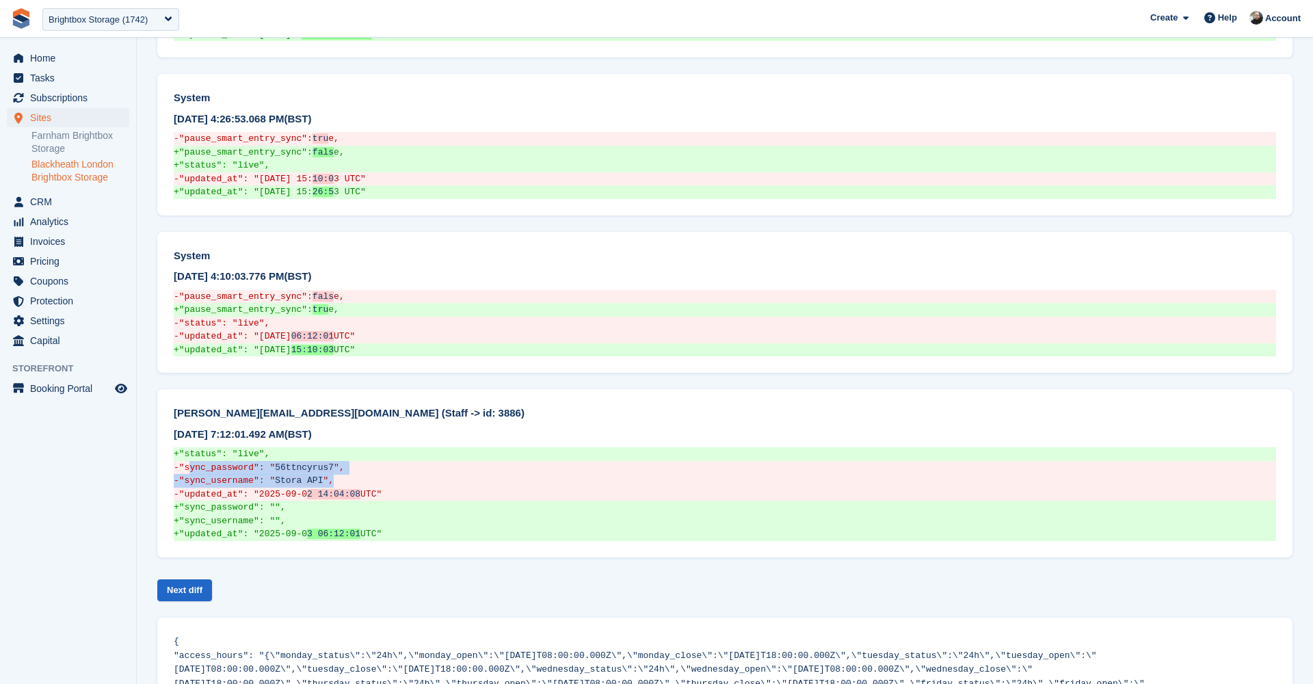
click at [82, 167] on link "Blackheath London Brightbox Storage" at bounding box center [80, 171] width 98 height 26
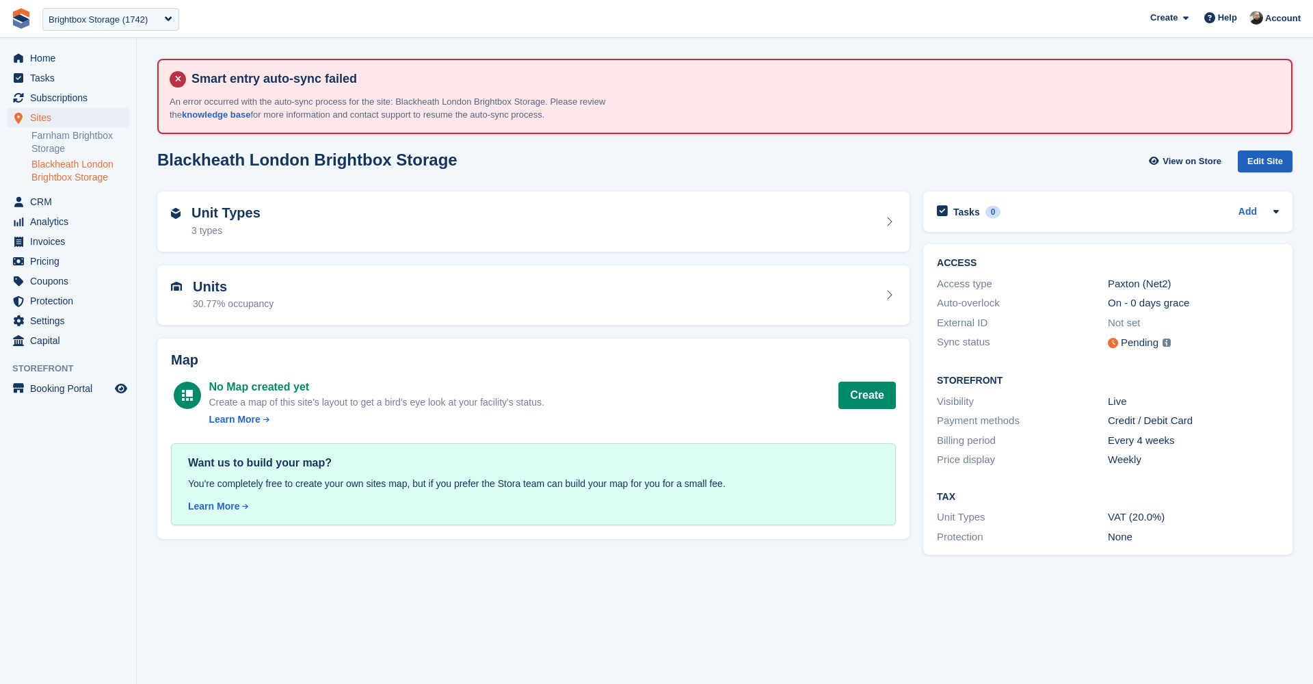
click at [1250, 157] on div "Edit Site" at bounding box center [1264, 161] width 55 height 23
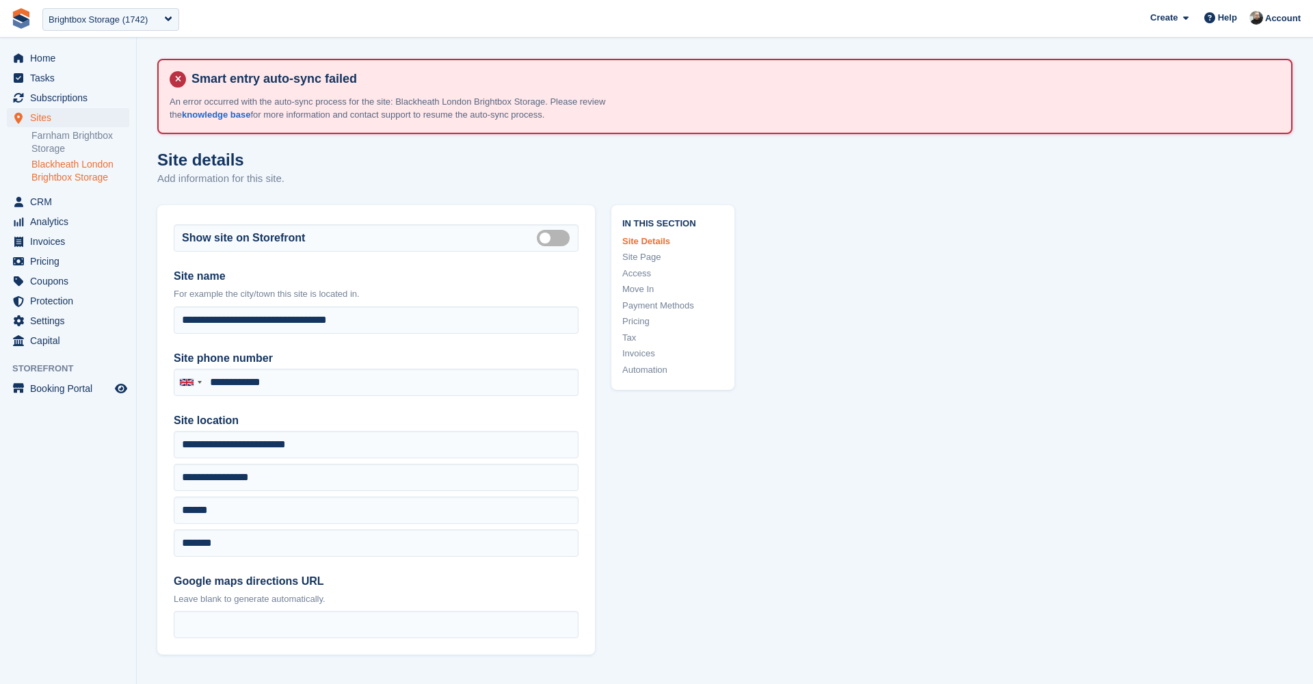
click at [647, 267] on link "Access" at bounding box center [672, 274] width 101 height 14
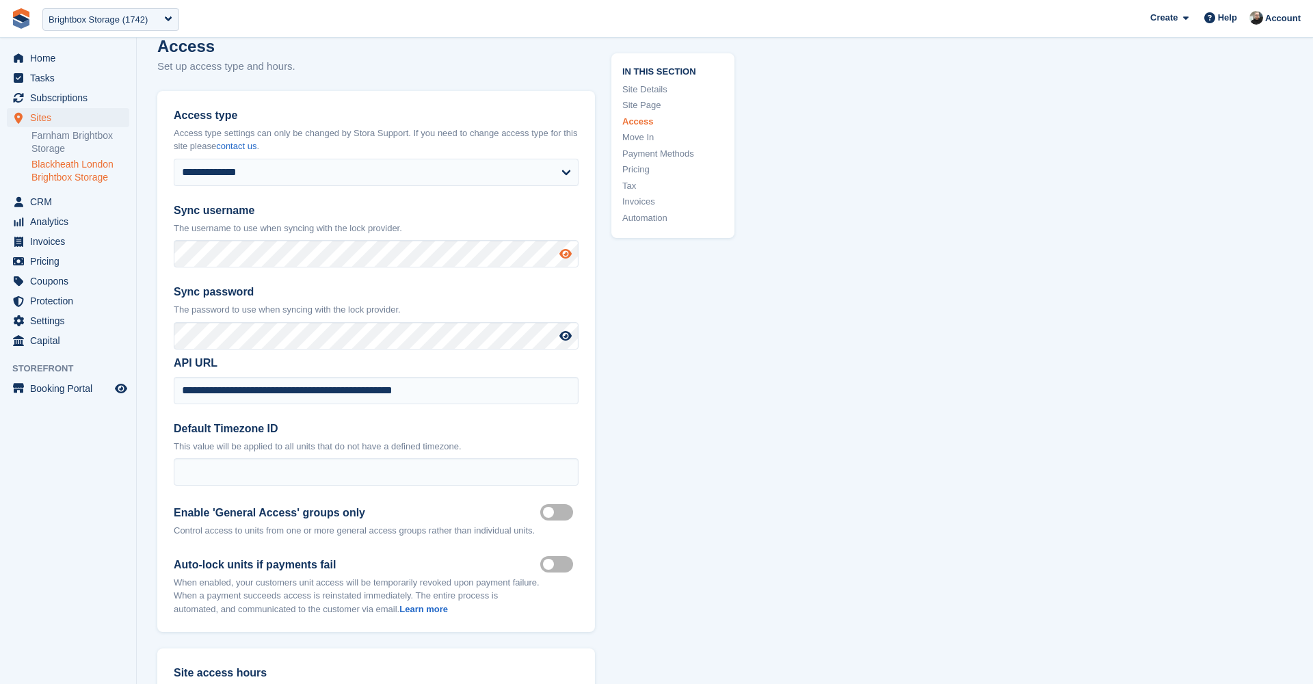
click at [564, 251] on icon at bounding box center [565, 253] width 12 height 11
click at [564, 335] on icon at bounding box center [565, 335] width 12 height 11
click at [564, 336] on icon at bounding box center [565, 335] width 14 height 11
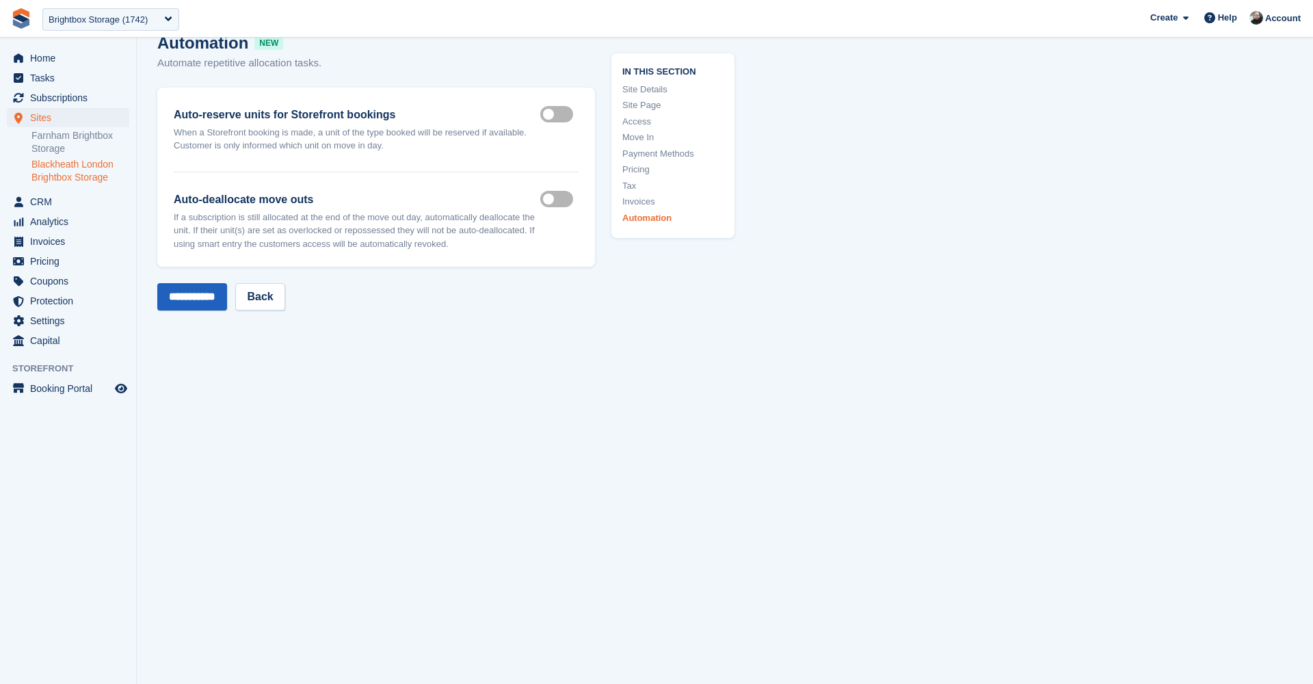
scroll to position [5889, 0]
click at [200, 298] on input "**********" at bounding box center [192, 296] width 70 height 27
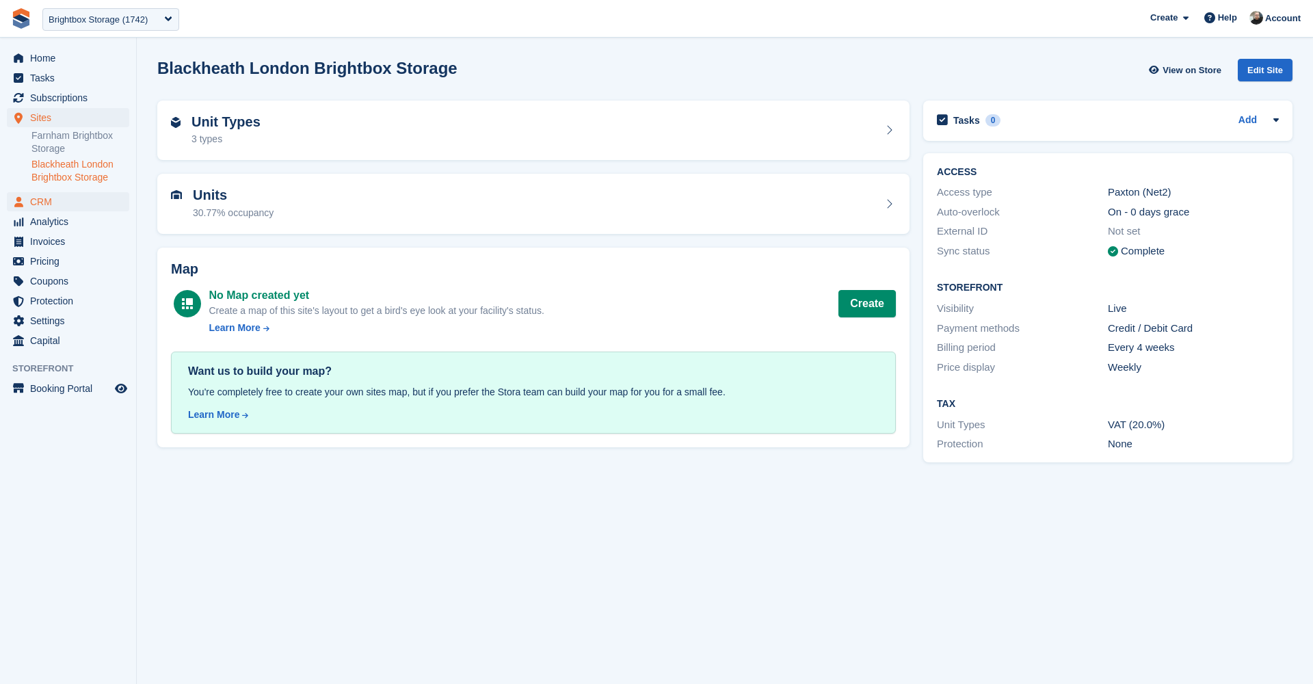
scroll to position [0, 1]
click at [111, 17] on div "Brightbox Storage (1742)" at bounding box center [98, 20] width 99 height 14
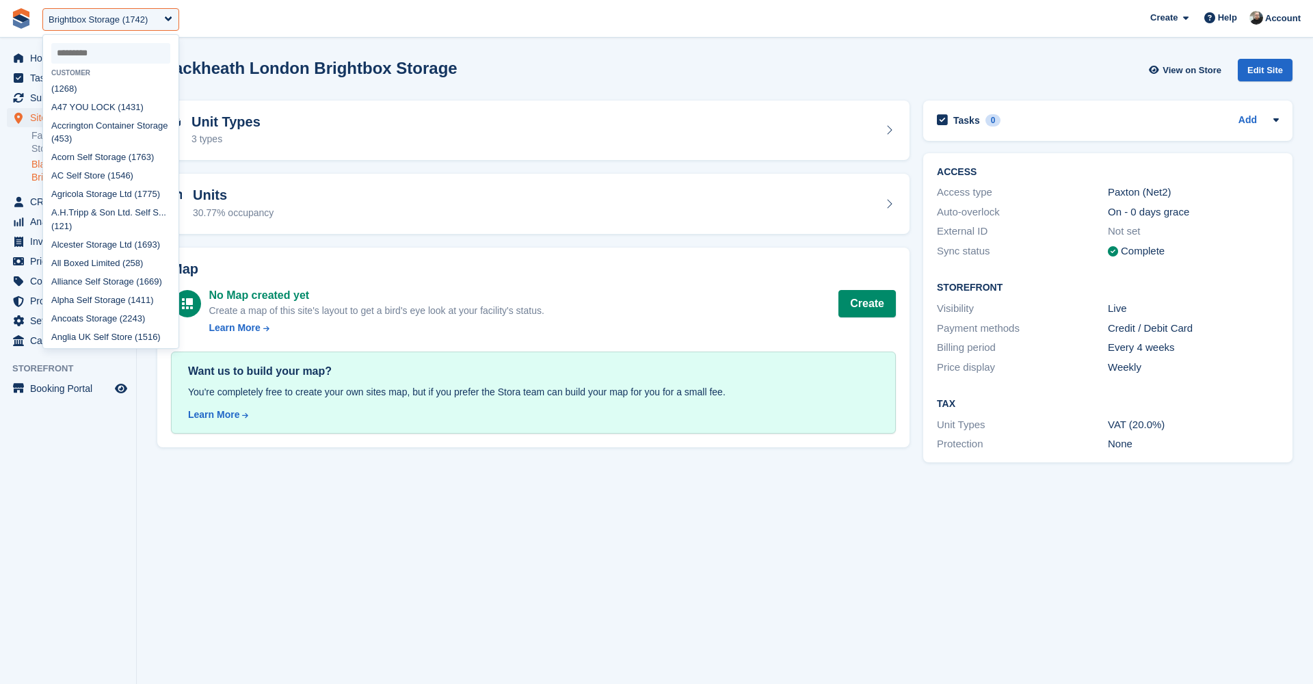
scroll to position [574, 0]
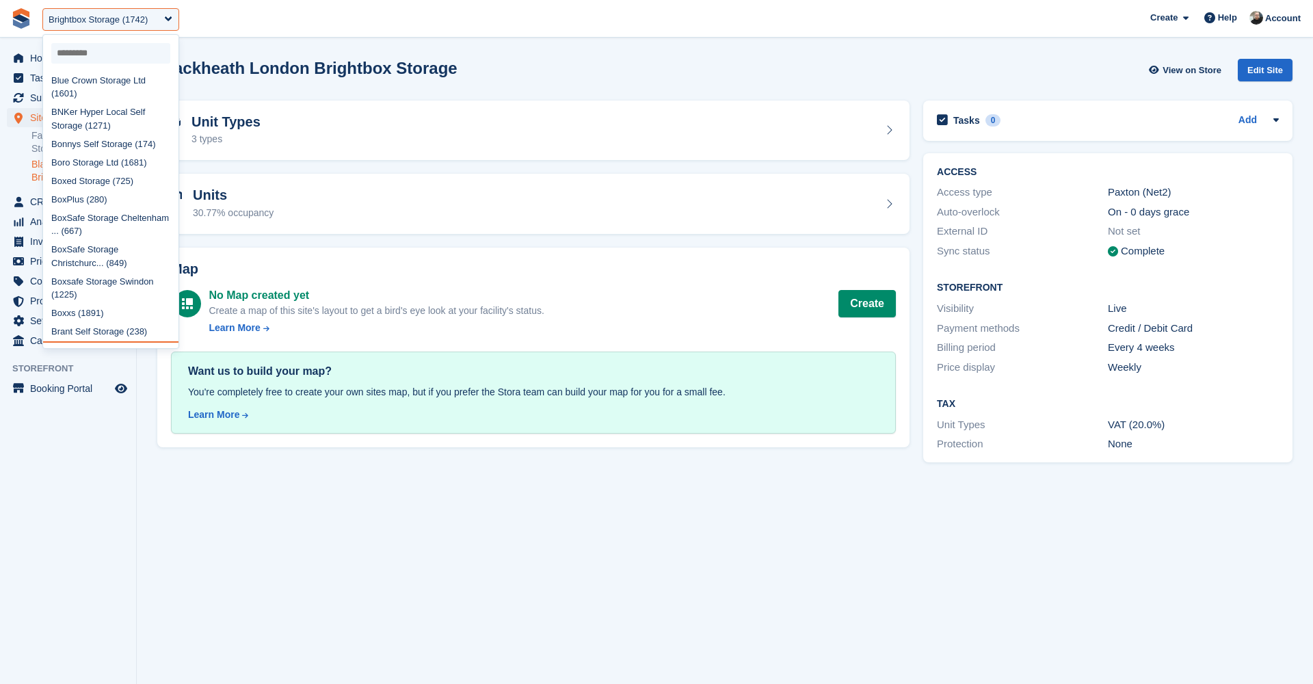
click at [106, 52] on input "select-one" at bounding box center [110, 53] width 119 height 21
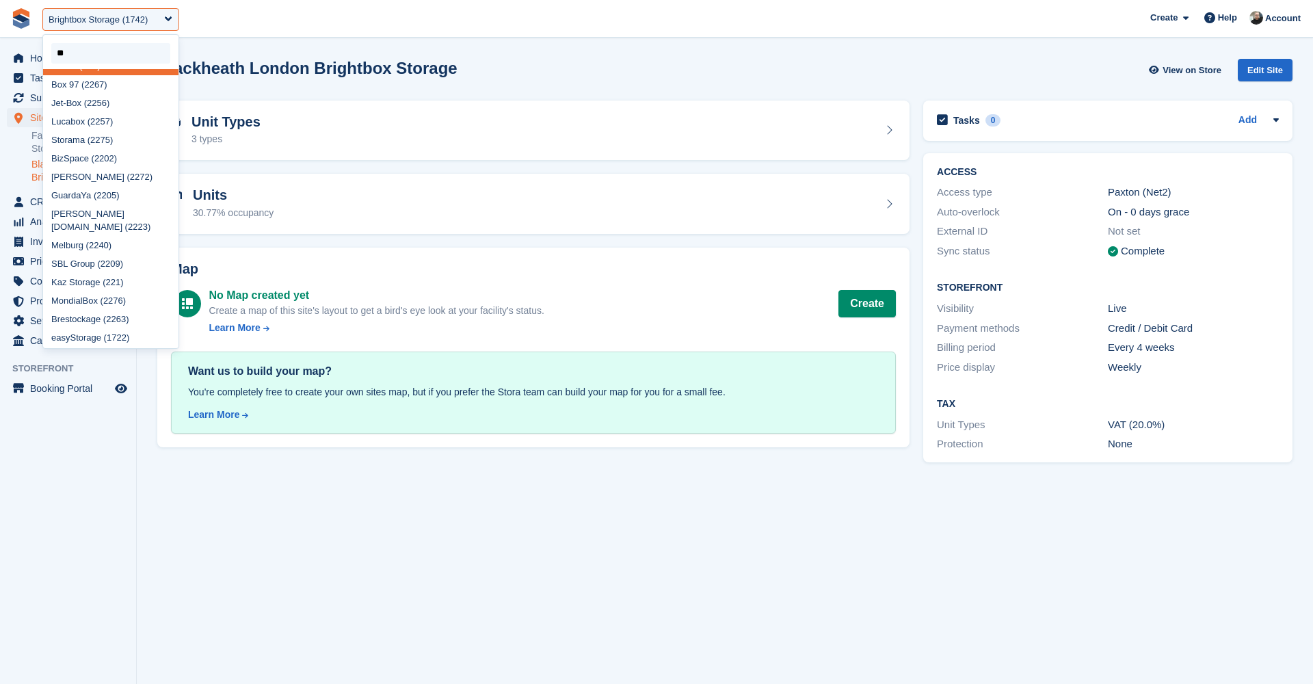
scroll to position [10, 0]
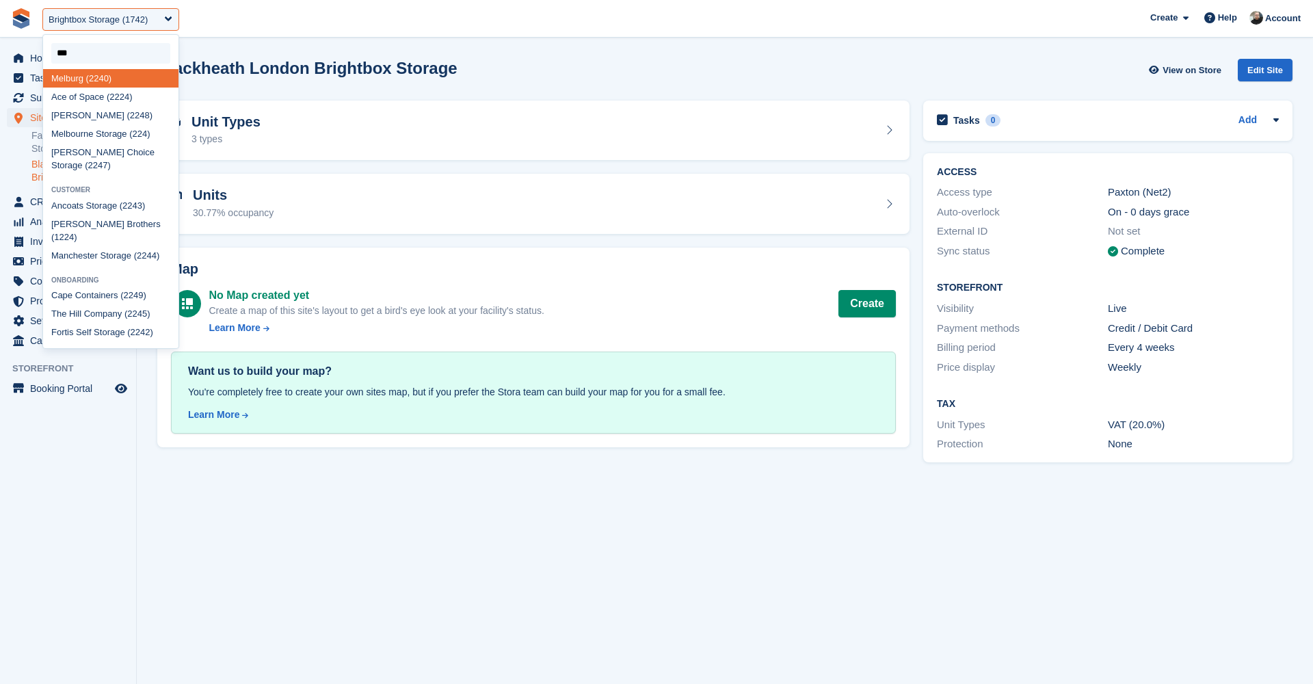
type input "****"
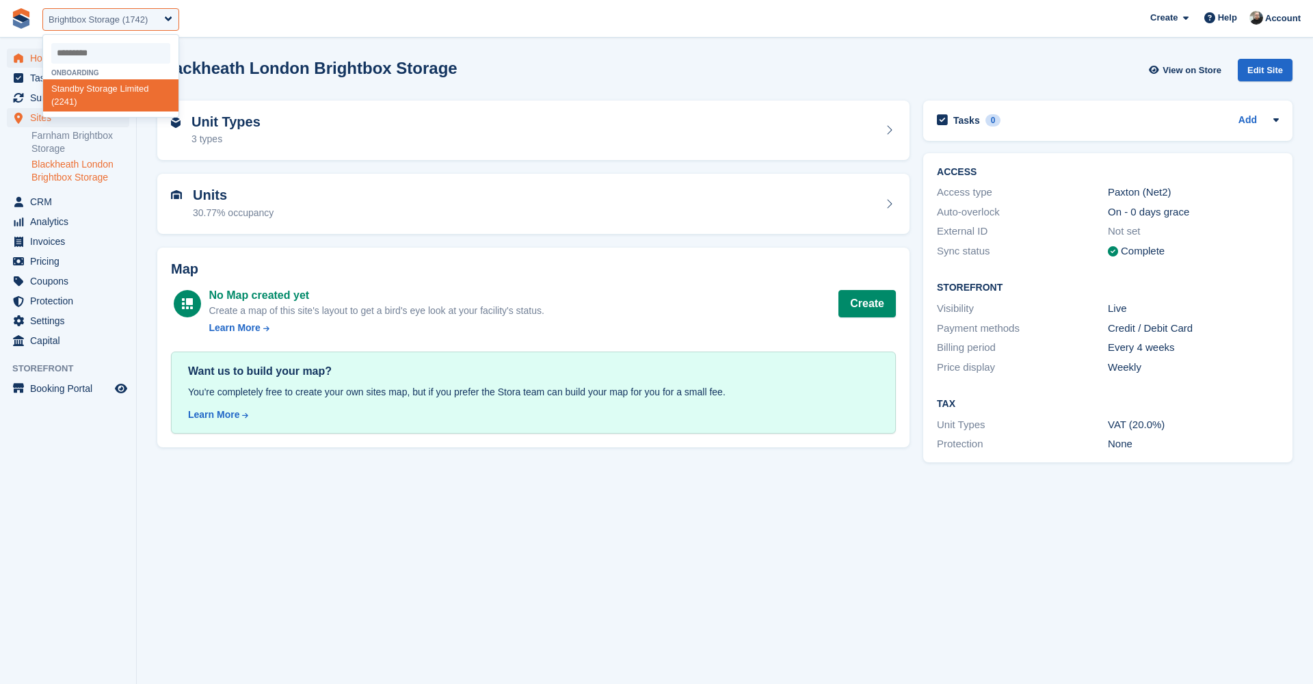
select select "****"
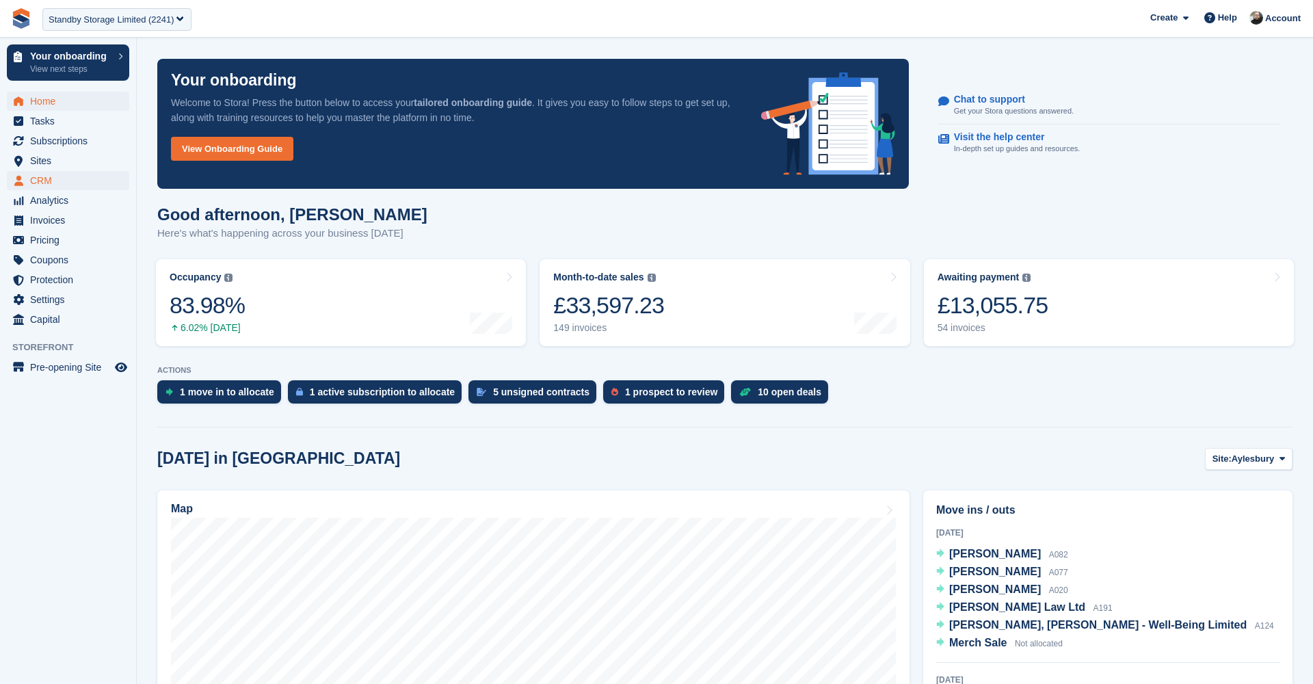
click at [64, 178] on span "CRM" at bounding box center [71, 180] width 82 height 19
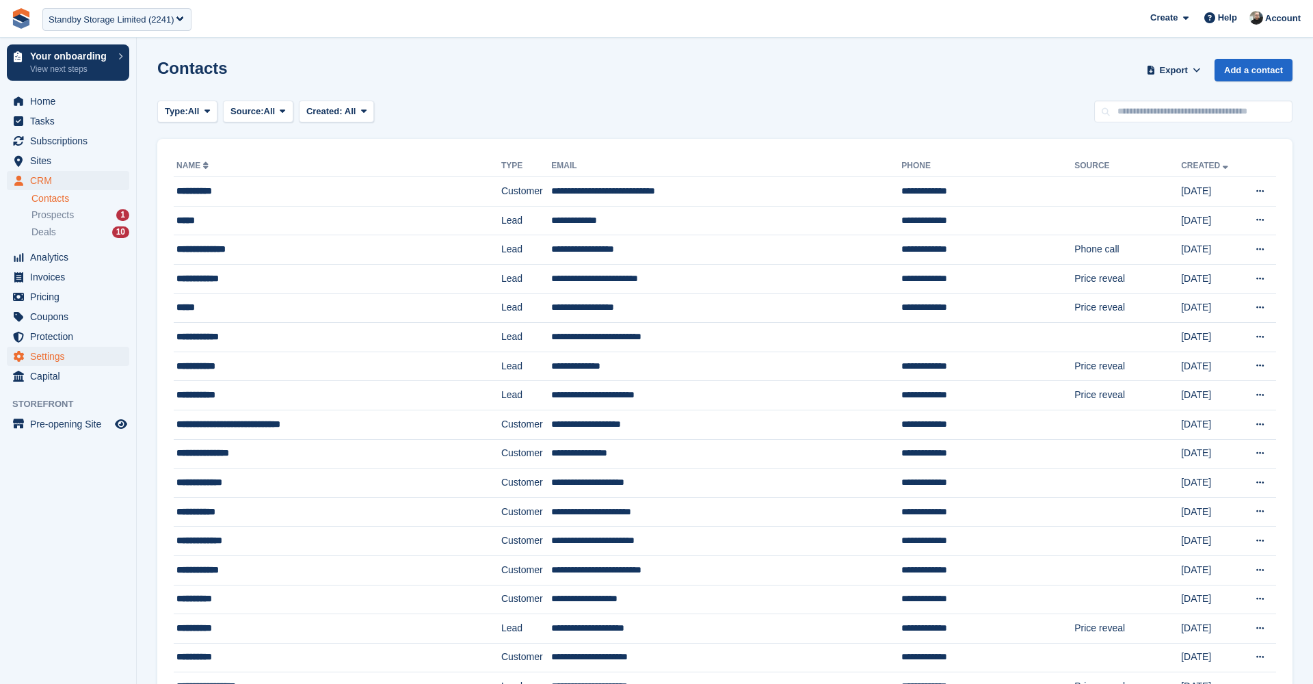
click at [44, 356] on span "Settings" at bounding box center [71, 356] width 82 height 19
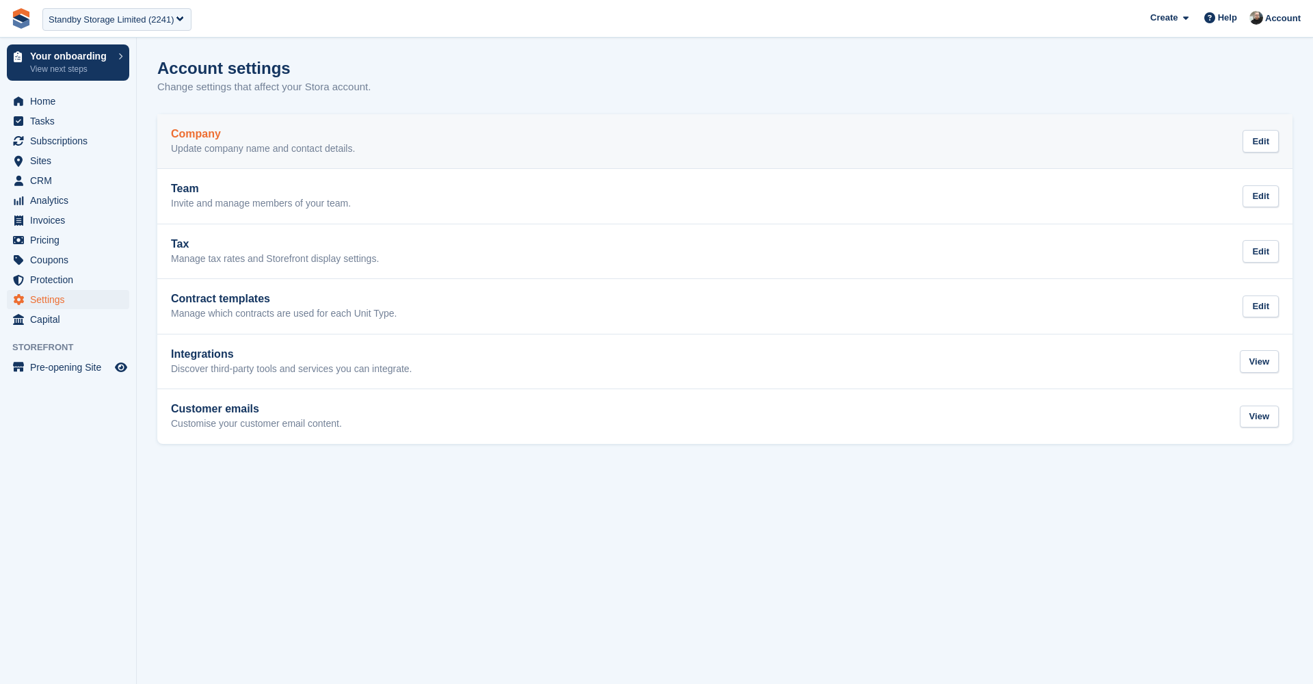
click at [287, 161] on link "Company Update company name and contact details. Edit" at bounding box center [724, 141] width 1135 height 55
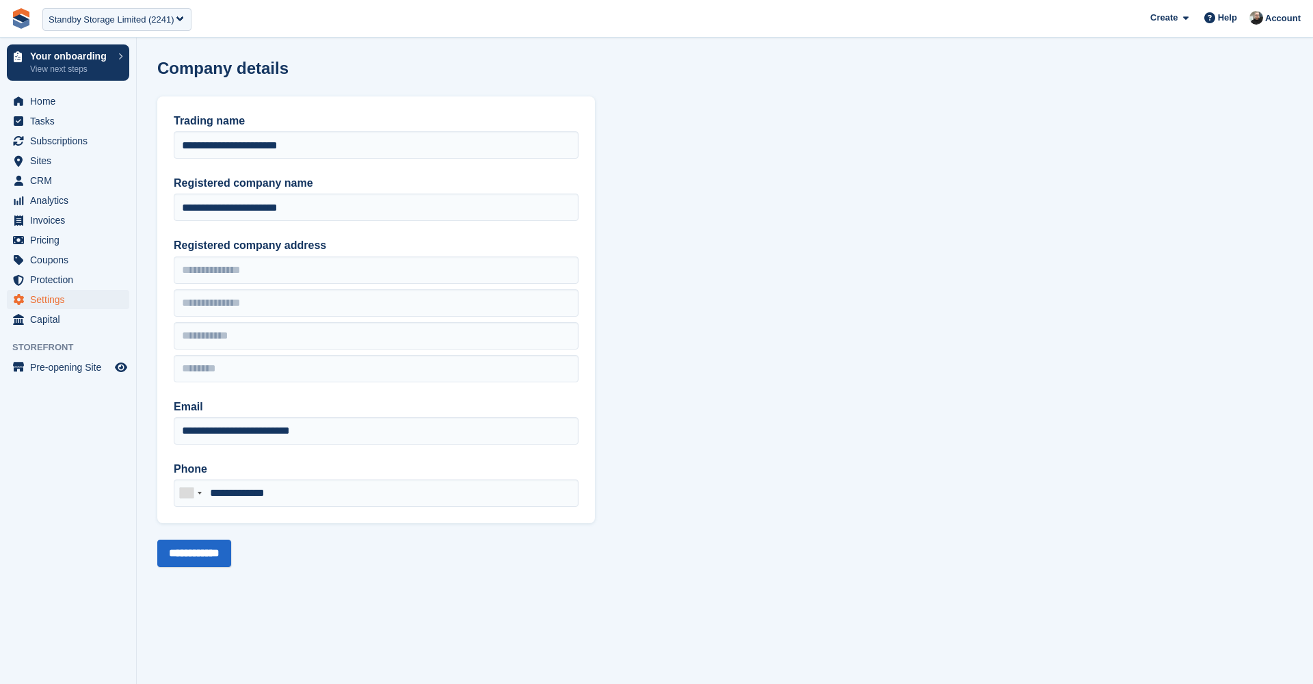
click at [45, 295] on span "Settings" at bounding box center [71, 299] width 82 height 19
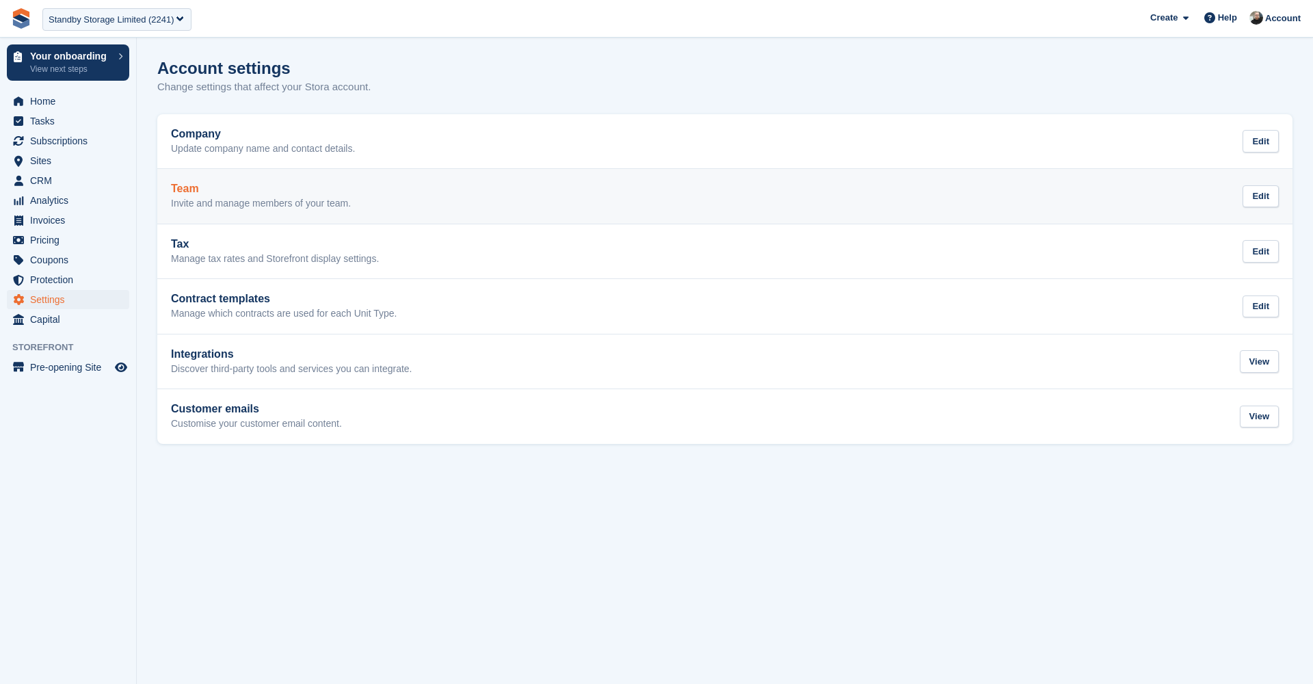
click at [292, 190] on h2 "Team" at bounding box center [261, 189] width 180 height 12
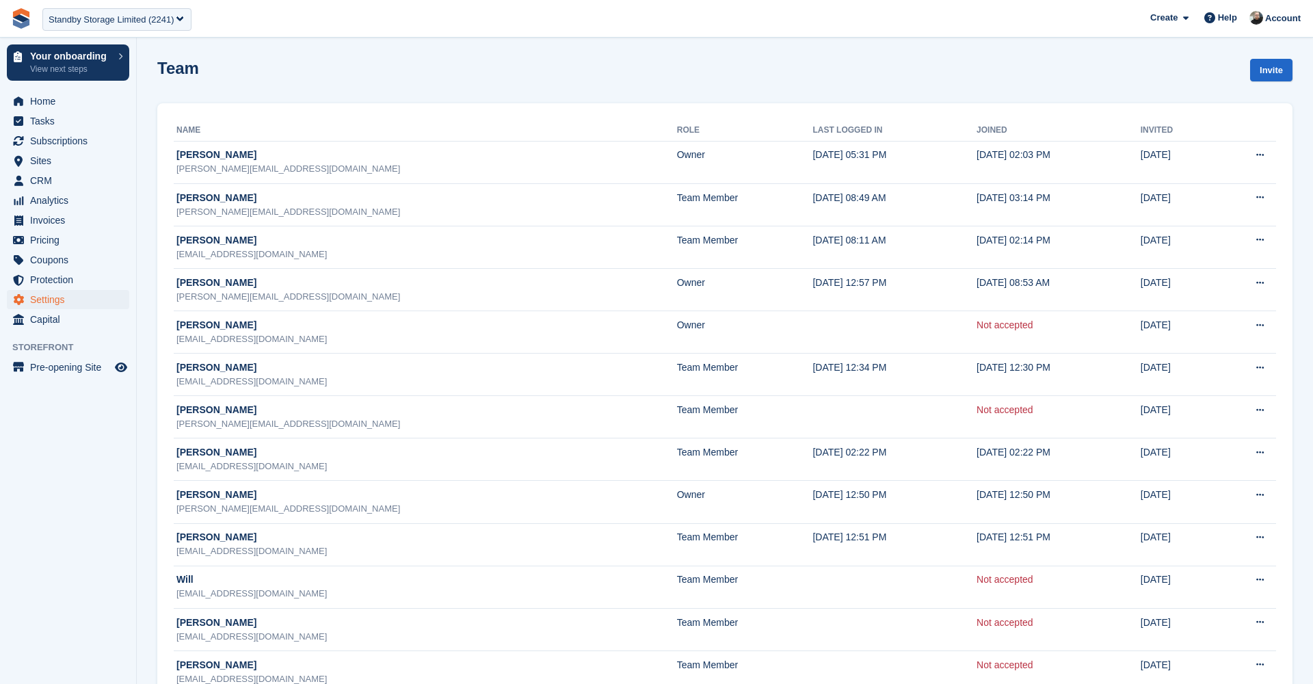
scroll to position [36, 0]
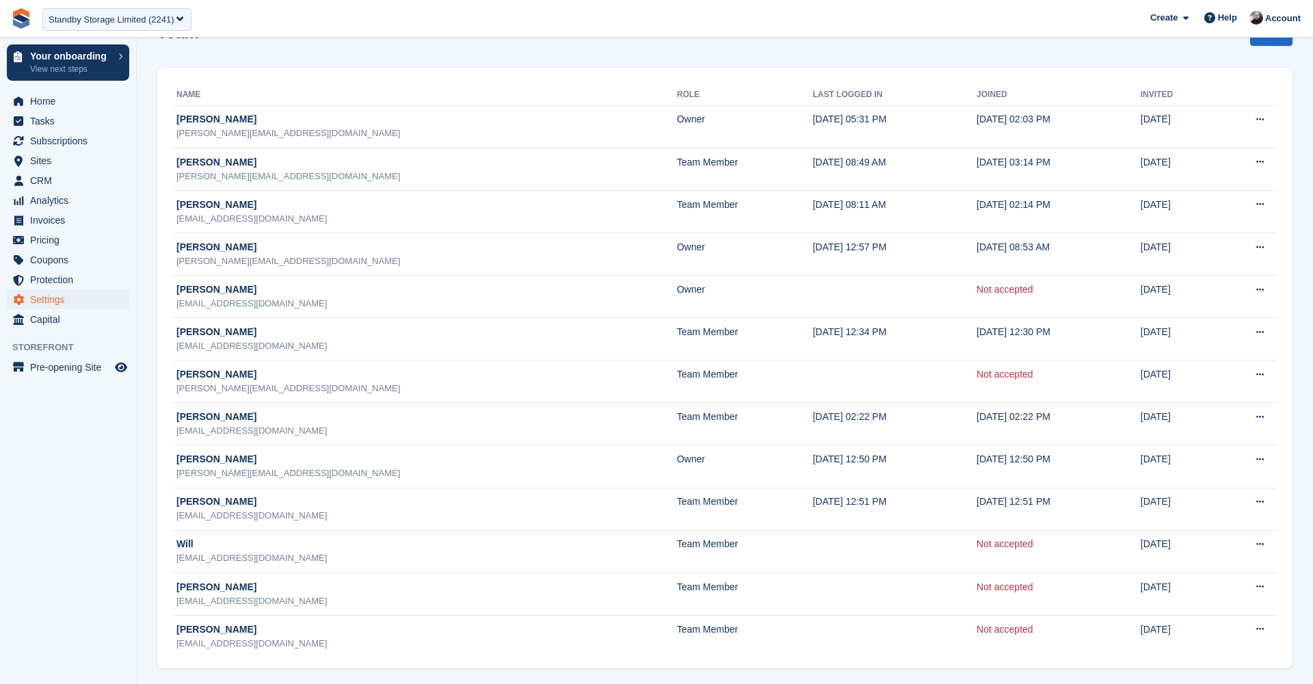
drag, startPoint x: 167, startPoint y: 120, endPoint x: 1312, endPoint y: 669, distance: 1269.6
click at [1312, 669] on section "Team Invite Name Role Last logged in Joined Invited [PERSON_NAME] [PERSON_NAME]…" at bounding box center [725, 326] width 1176 height 724
copy div
click at [251, 30] on span "**********" at bounding box center [656, 18] width 1313 height 37
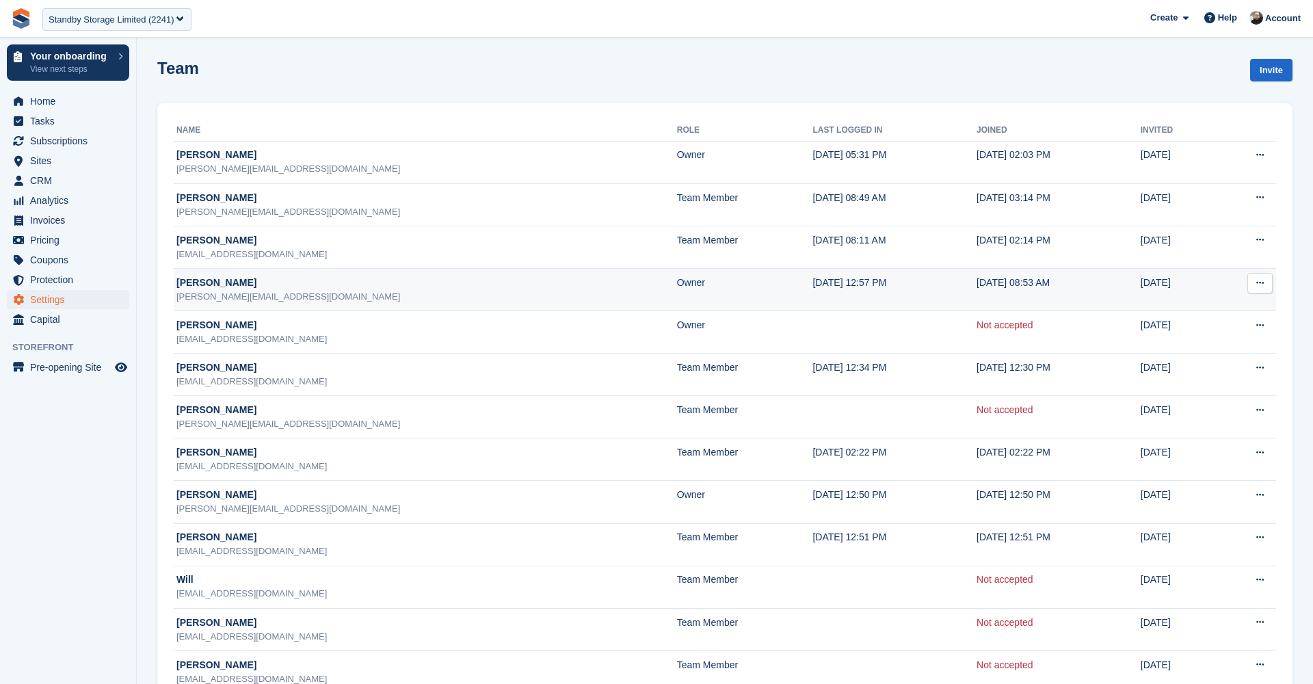
scroll to position [0, 0]
